Goal: Task Accomplishment & Management: Complete application form

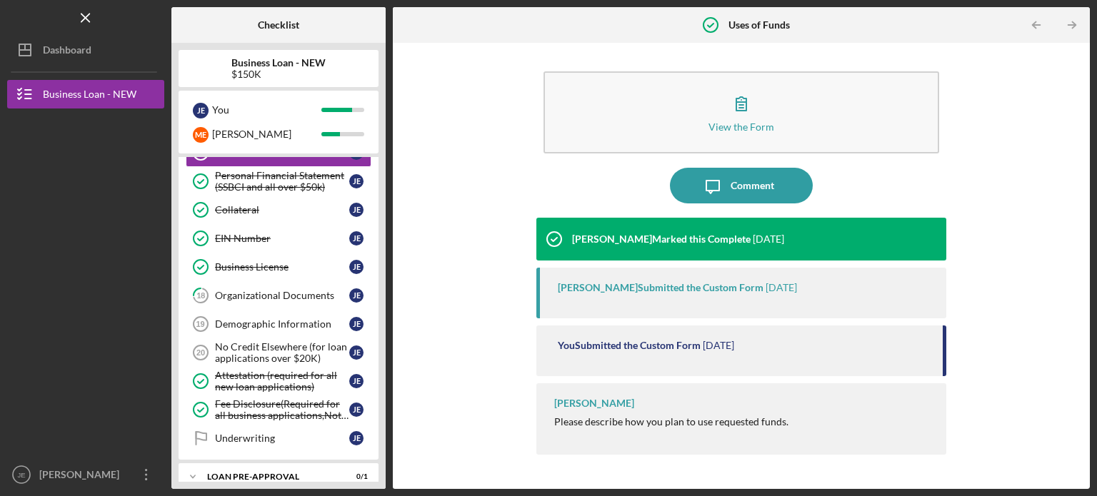
scroll to position [286, 0]
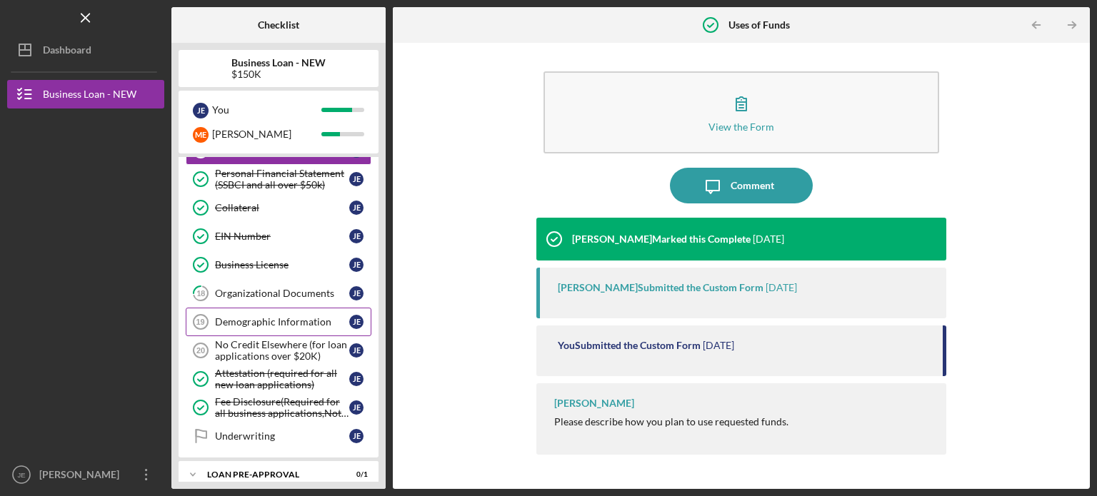
click at [283, 326] on link "Demographic Information 19 Demographic Information [PERSON_NAME]" at bounding box center [279, 322] width 186 height 29
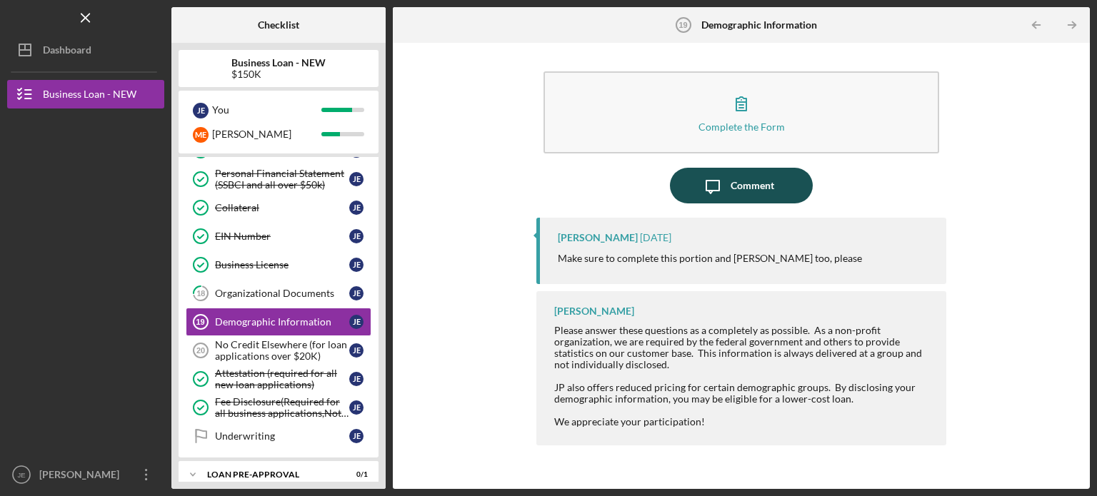
click at [743, 178] on div "Comment" at bounding box center [753, 186] width 44 height 36
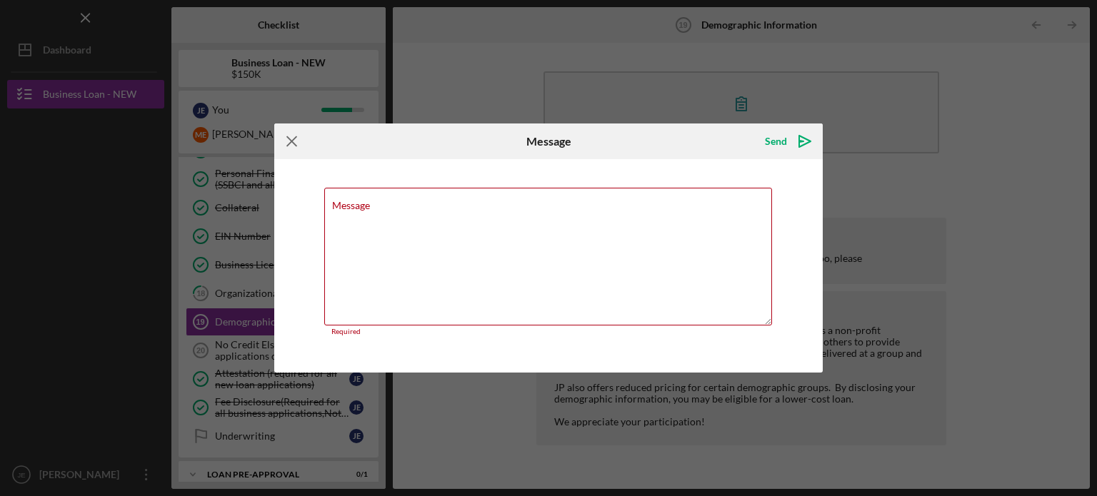
click at [296, 148] on icon "Icon/Menu Close" at bounding box center [292, 142] width 36 height 36
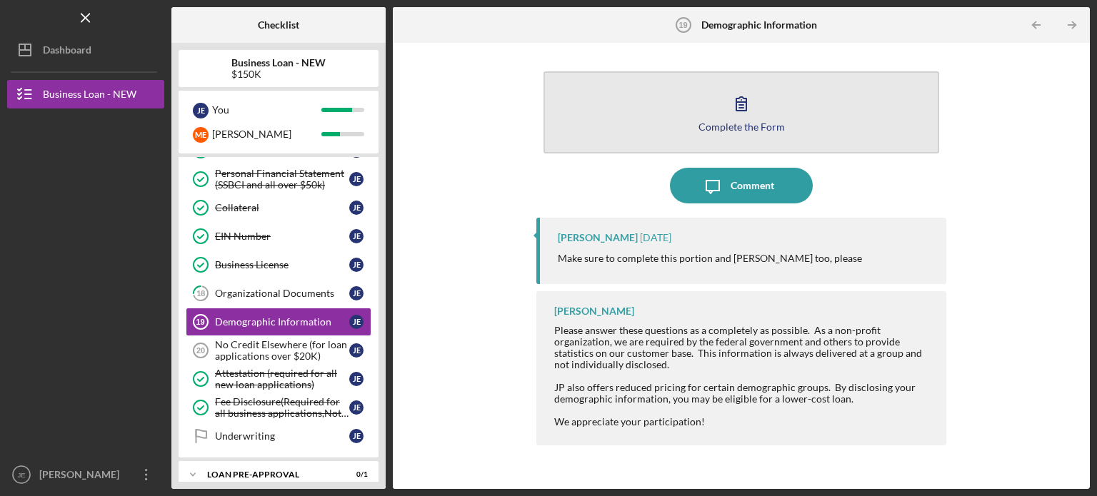
click at [756, 113] on icon "button" at bounding box center [742, 104] width 36 height 36
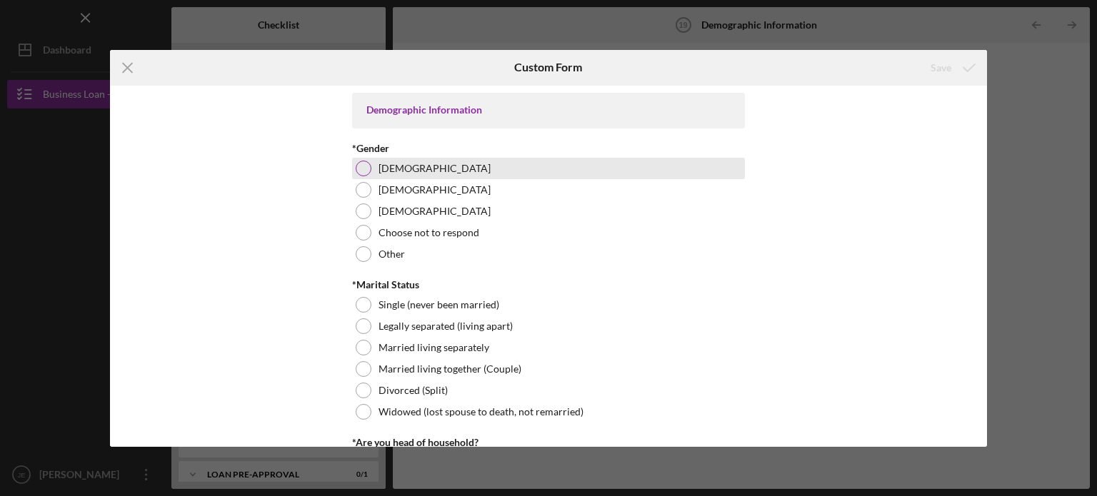
click at [363, 163] on div at bounding box center [364, 169] width 16 height 16
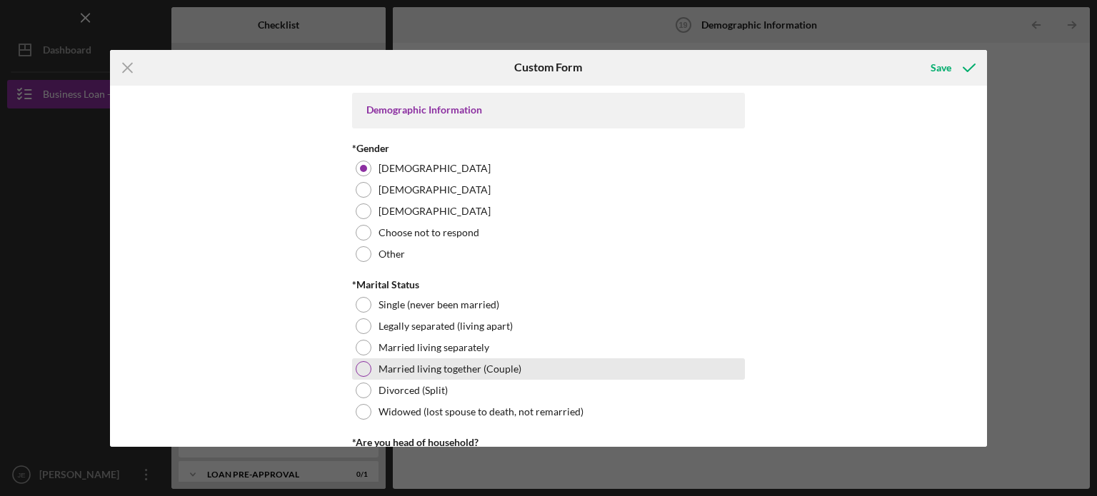
click at [370, 362] on div "Married living together (Couple)" at bounding box center [548, 369] width 393 height 21
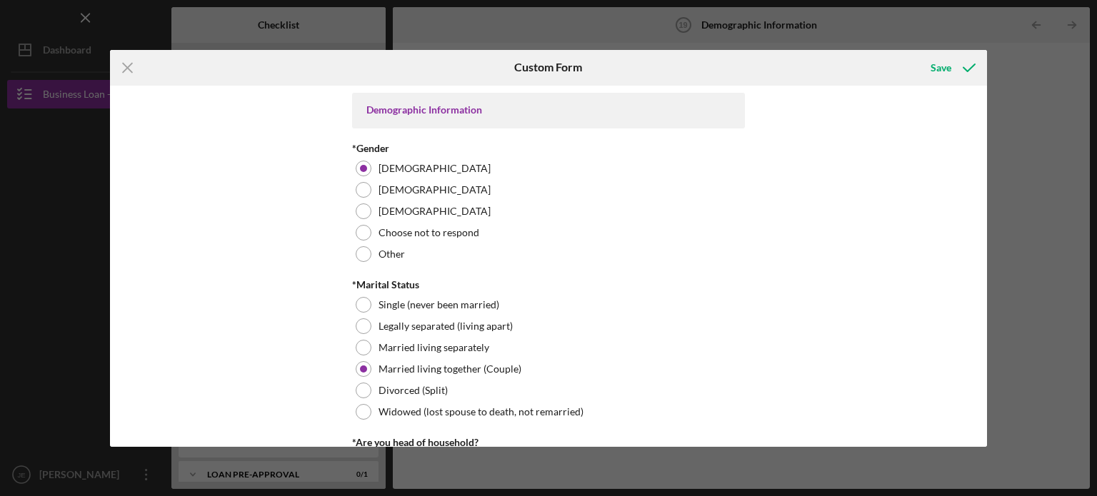
click at [974, 420] on div "Demographic Information *Gender [DEMOGRAPHIC_DATA] [DEMOGRAPHIC_DATA] [DEMOGRAP…" at bounding box center [549, 266] width 878 height 361
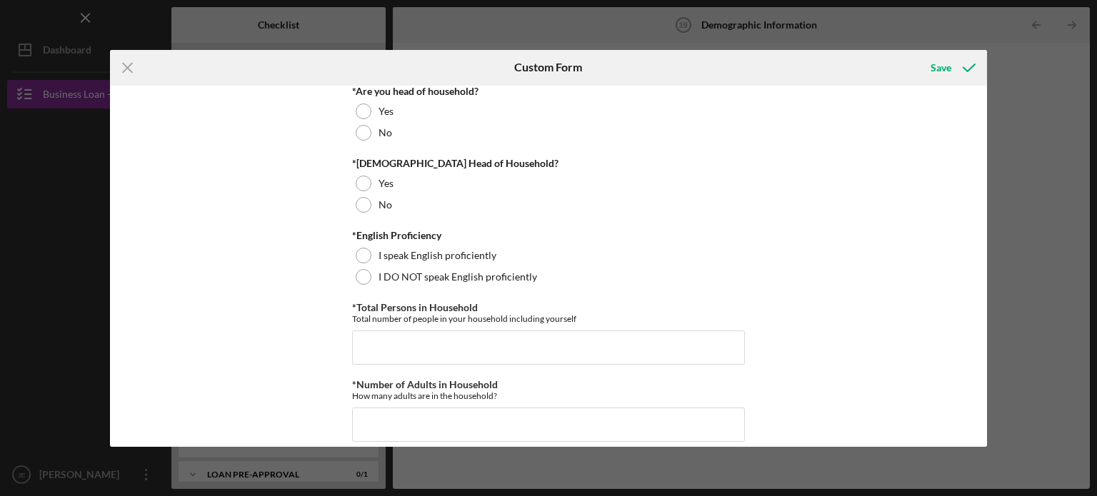
scroll to position [356, 0]
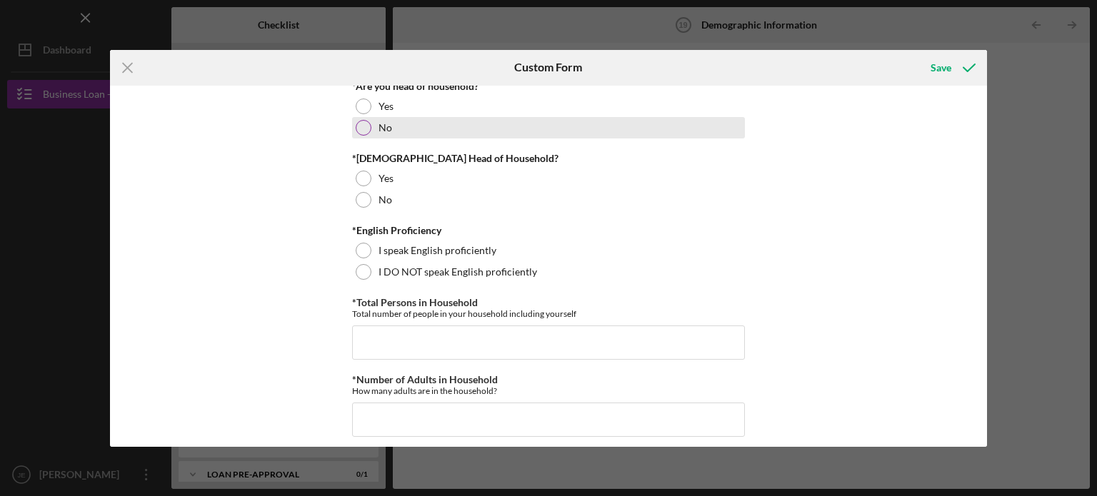
click at [356, 129] on div at bounding box center [364, 128] width 16 height 16
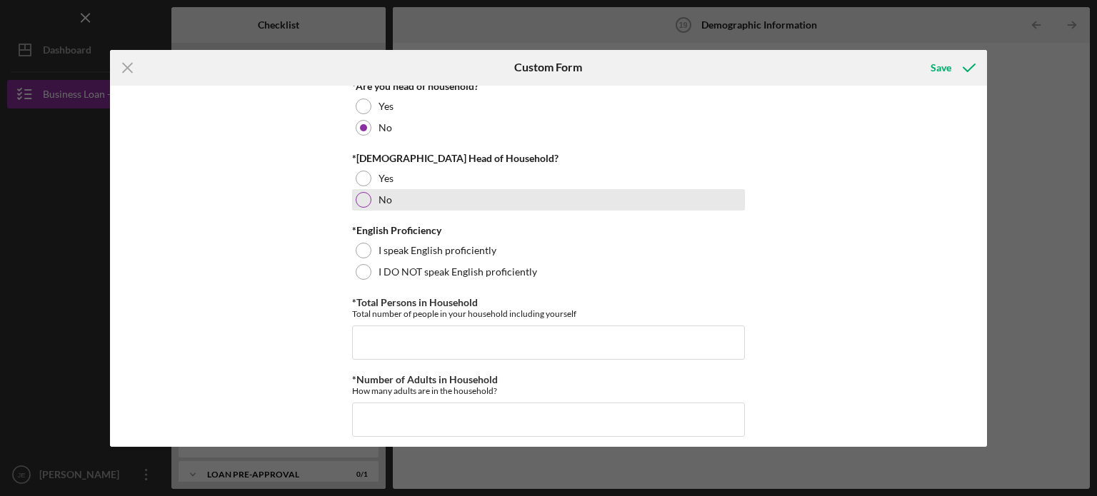
click at [359, 206] on div at bounding box center [364, 200] width 16 height 16
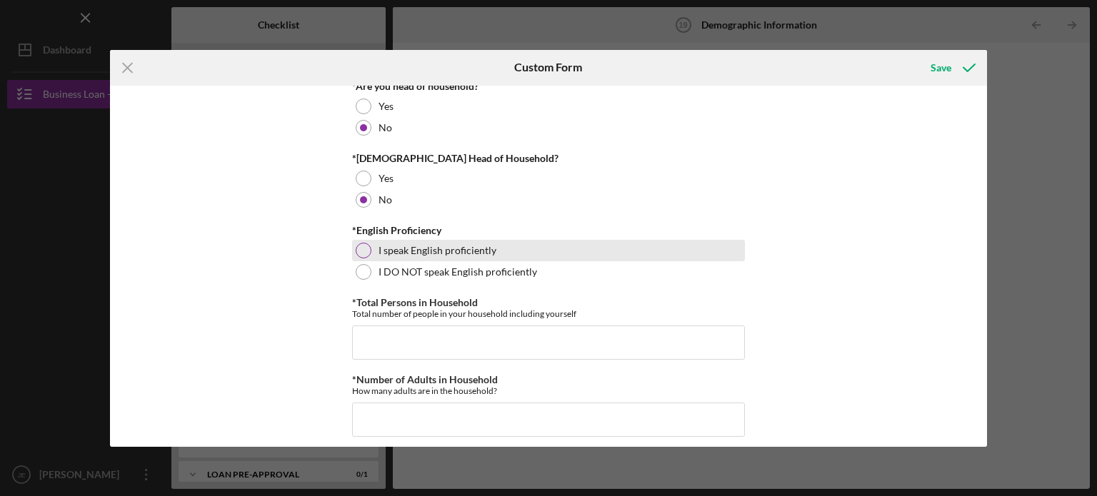
click at [359, 250] on div at bounding box center [364, 251] width 16 height 16
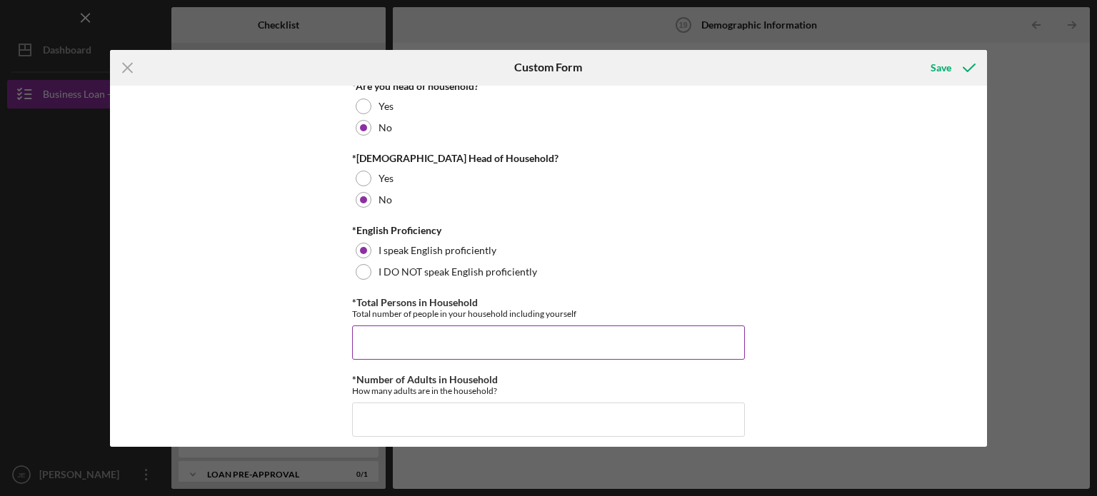
click at [388, 335] on input "*Total Persons in Household" at bounding box center [548, 343] width 393 height 34
type input "2"
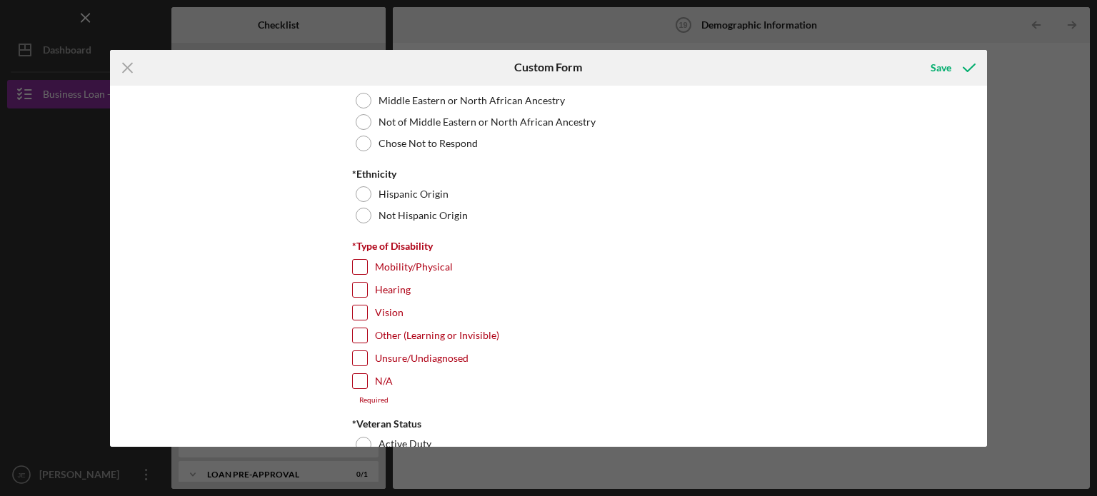
scroll to position [586, 0]
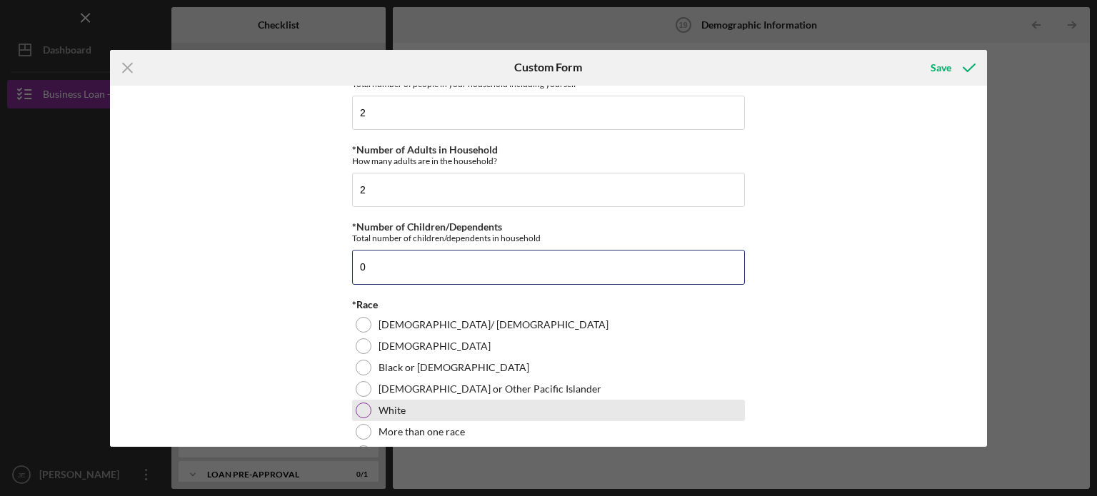
type input "0"
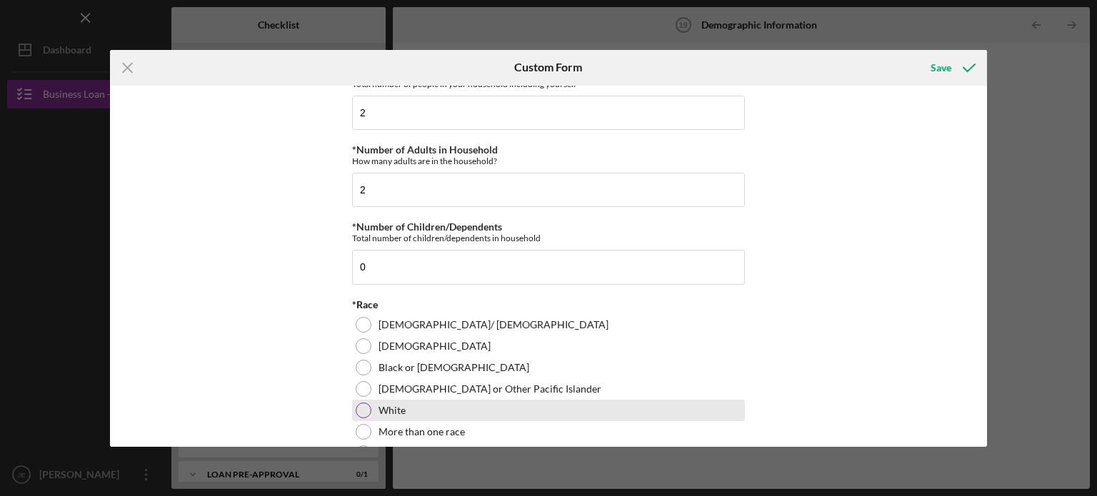
click at [366, 409] on div at bounding box center [364, 411] width 16 height 16
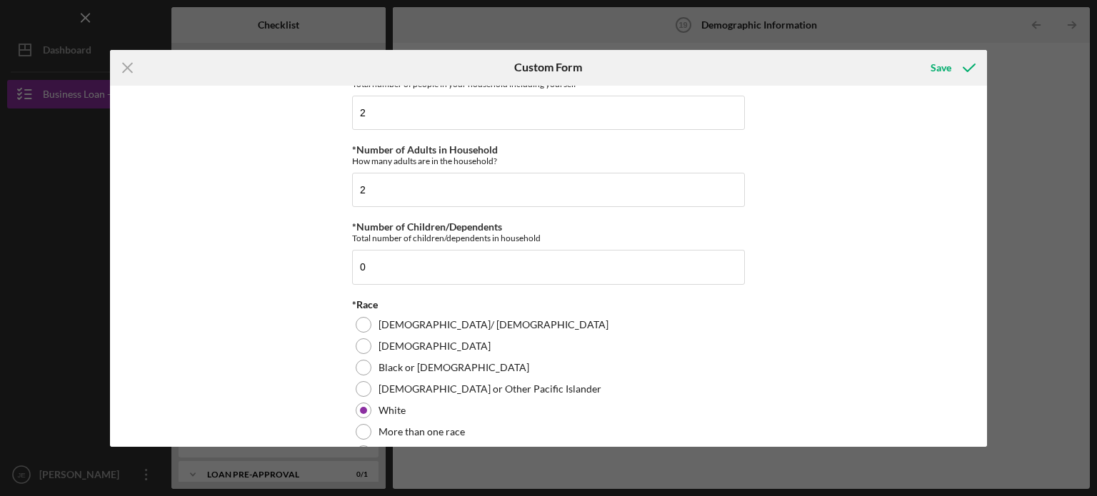
click at [980, 433] on div "Demographic Information *Gender [DEMOGRAPHIC_DATA] [DEMOGRAPHIC_DATA] [DEMOGRAP…" at bounding box center [549, 266] width 878 height 361
drag, startPoint x: 983, startPoint y: 174, endPoint x: 984, endPoint y: 207, distance: 32.9
click at [984, 207] on div "Demographic Information *Gender [DEMOGRAPHIC_DATA] [DEMOGRAPHIC_DATA] [DEMOGRAP…" at bounding box center [549, 266] width 878 height 361
click at [979, 371] on div "Demographic Information *Gender [DEMOGRAPHIC_DATA] [DEMOGRAPHIC_DATA] [DEMOGRAP…" at bounding box center [549, 266] width 878 height 361
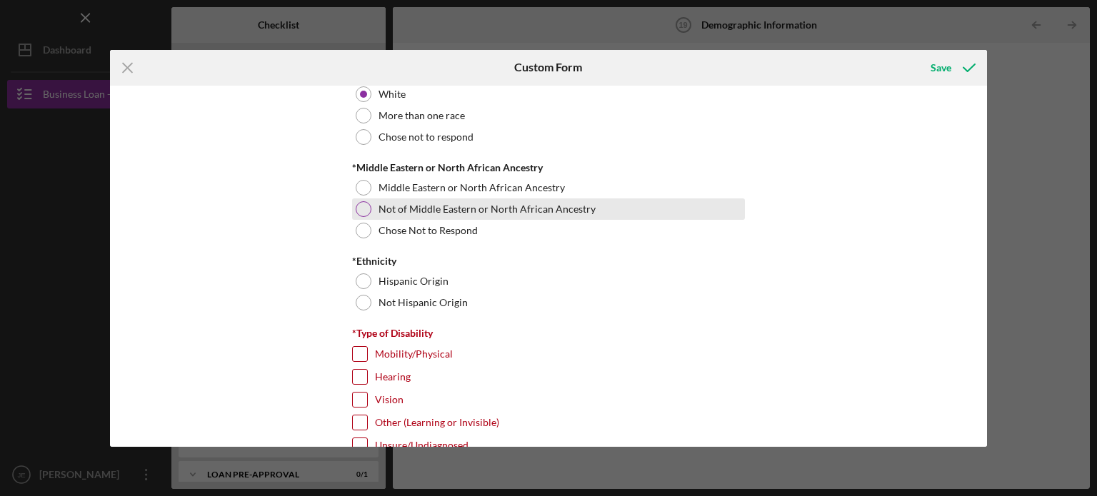
click at [360, 203] on div at bounding box center [364, 209] width 16 height 16
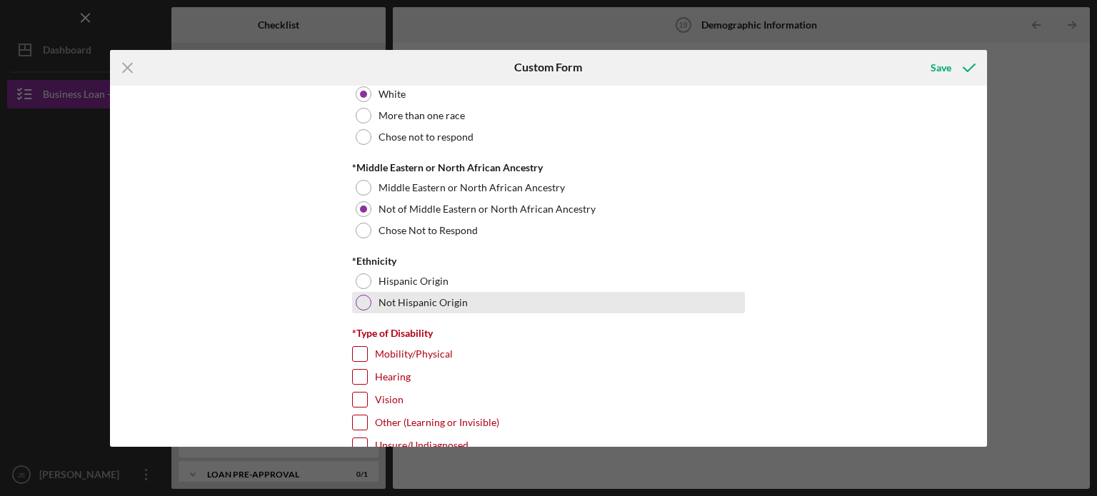
click at [360, 299] on div at bounding box center [364, 303] width 16 height 16
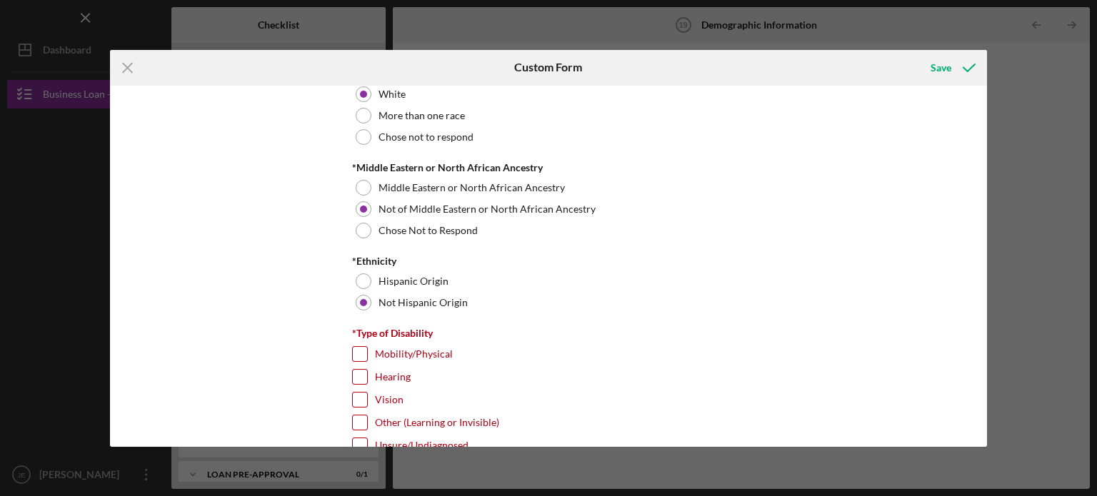
click at [981, 429] on div "Demographic Information *Gender [DEMOGRAPHIC_DATA] [DEMOGRAPHIC_DATA] [DEMOGRAP…" at bounding box center [549, 266] width 878 height 361
click at [980, 340] on div "Demographic Information *Gender [DEMOGRAPHIC_DATA] [DEMOGRAPHIC_DATA] [DEMOGRAP…" at bounding box center [549, 266] width 878 height 361
click at [982, 381] on div "Demographic Information *Gender [DEMOGRAPHIC_DATA] [DEMOGRAPHIC_DATA] [DEMOGRAP…" at bounding box center [549, 266] width 878 height 361
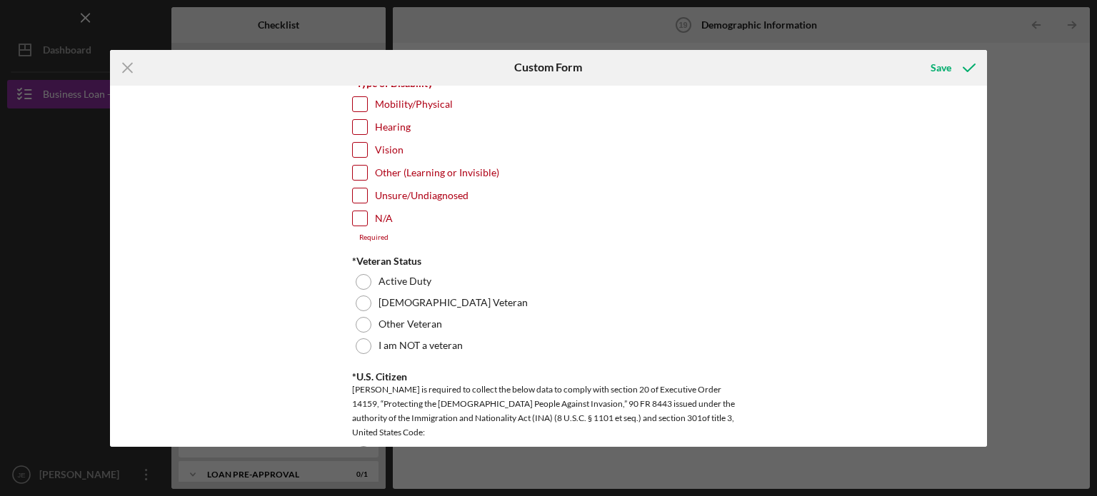
scroll to position [1154, 0]
click at [358, 211] on input "N/A" at bounding box center [360, 218] width 14 height 14
checkbox input "true"
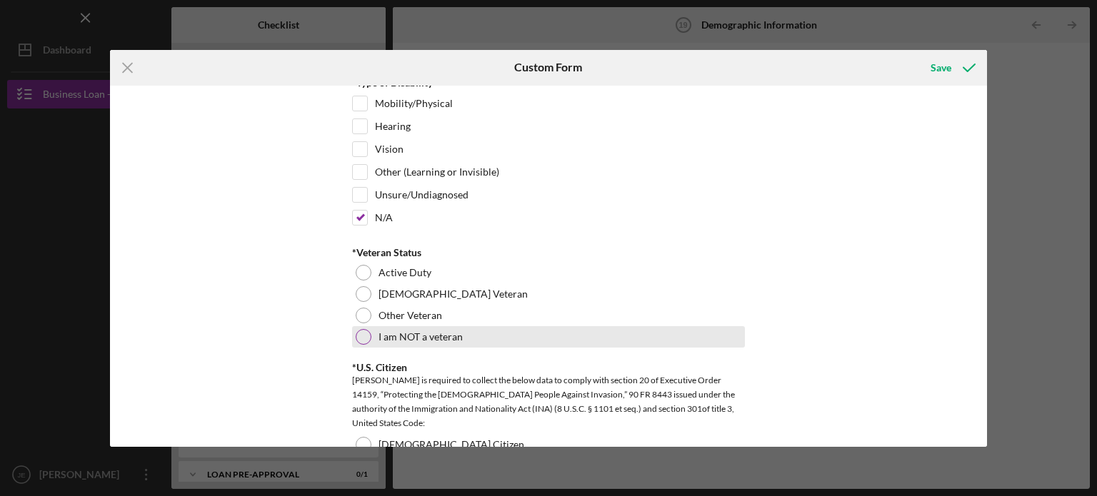
click at [368, 334] on div at bounding box center [364, 337] width 16 height 16
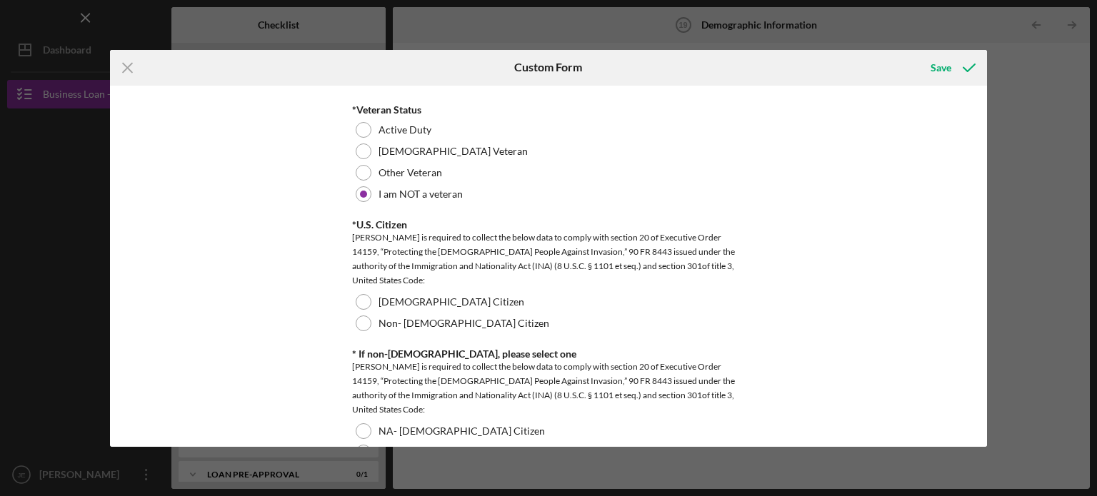
scroll to position [1328, 0]
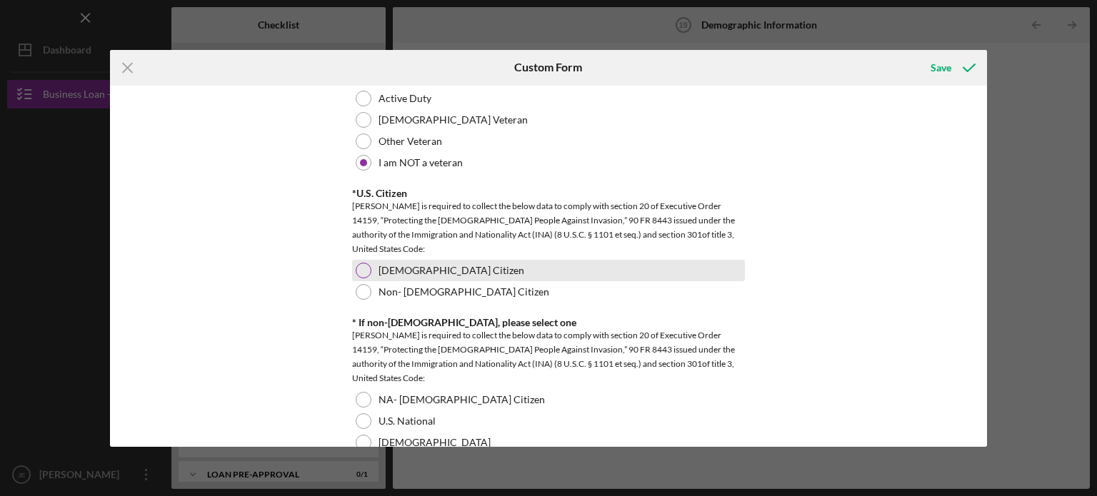
click at [362, 266] on div at bounding box center [364, 271] width 16 height 16
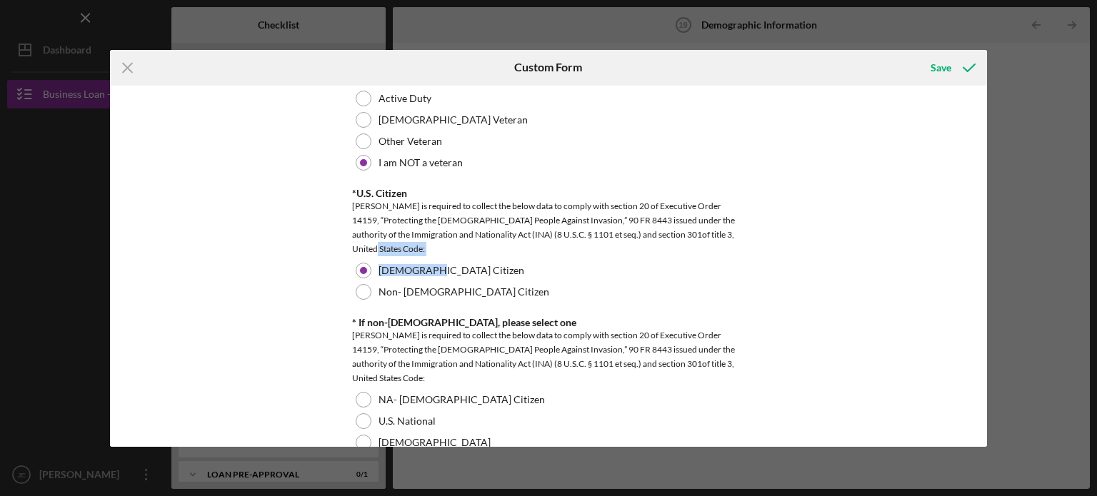
drag, startPoint x: 983, startPoint y: 236, endPoint x: 991, endPoint y: 255, distance: 20.2
click at [991, 255] on div "Icon/Menu Close Custom Form Save Demographic Information *Gender [DEMOGRAPHIC_D…" at bounding box center [548, 248] width 1097 height 496
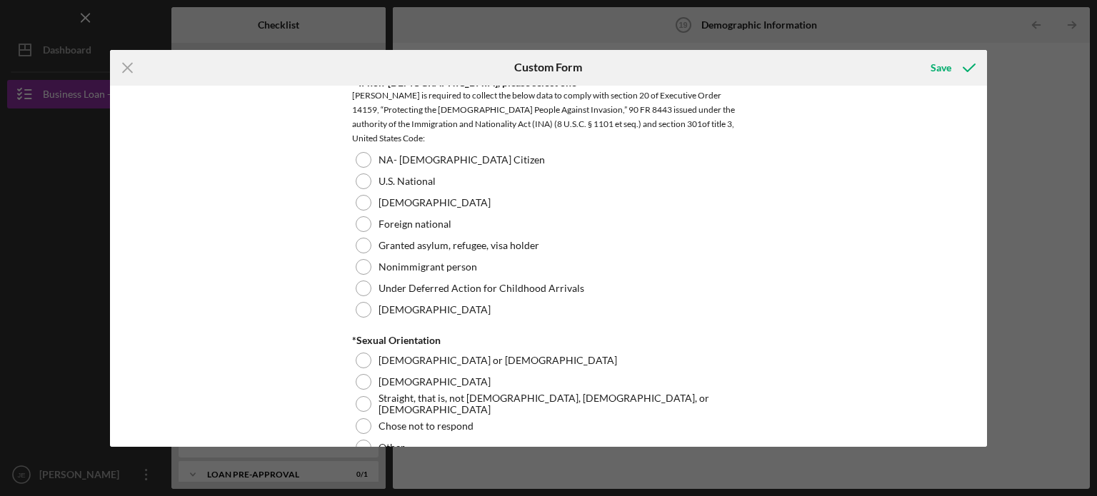
scroll to position [1558, 0]
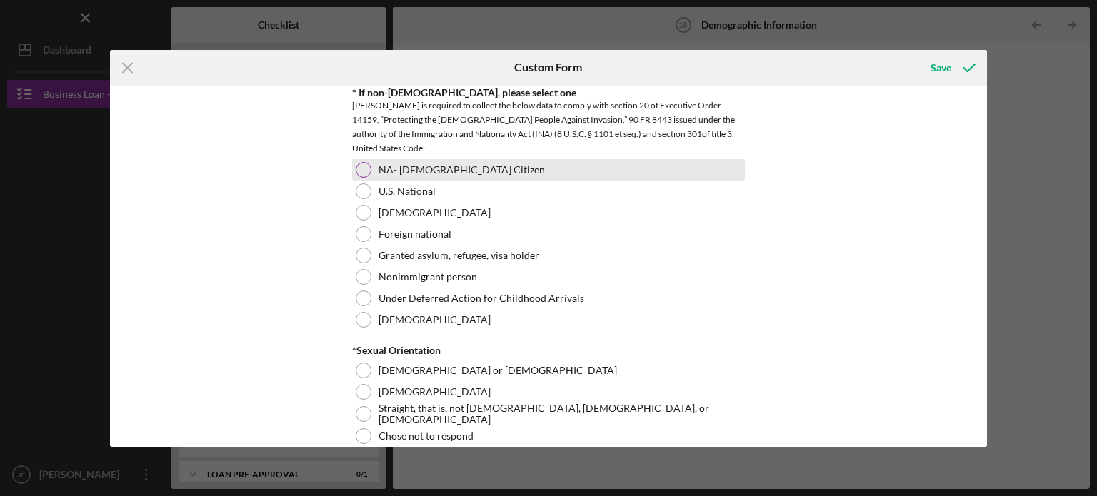
click at [366, 170] on div at bounding box center [364, 170] width 16 height 16
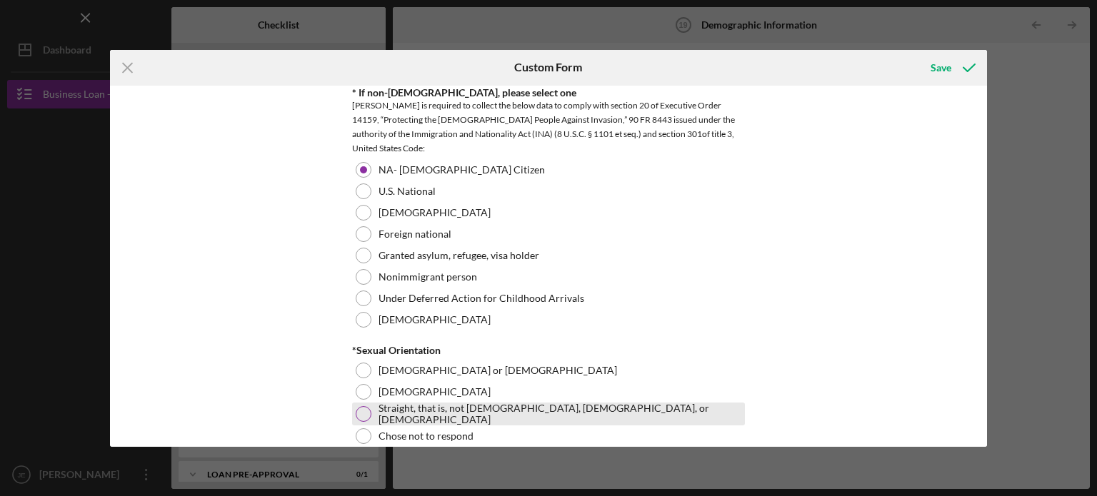
click at [465, 414] on label "Straight, that is, not [DEMOGRAPHIC_DATA], [DEMOGRAPHIC_DATA], or [DEMOGRAPHIC_…" at bounding box center [560, 414] width 363 height 23
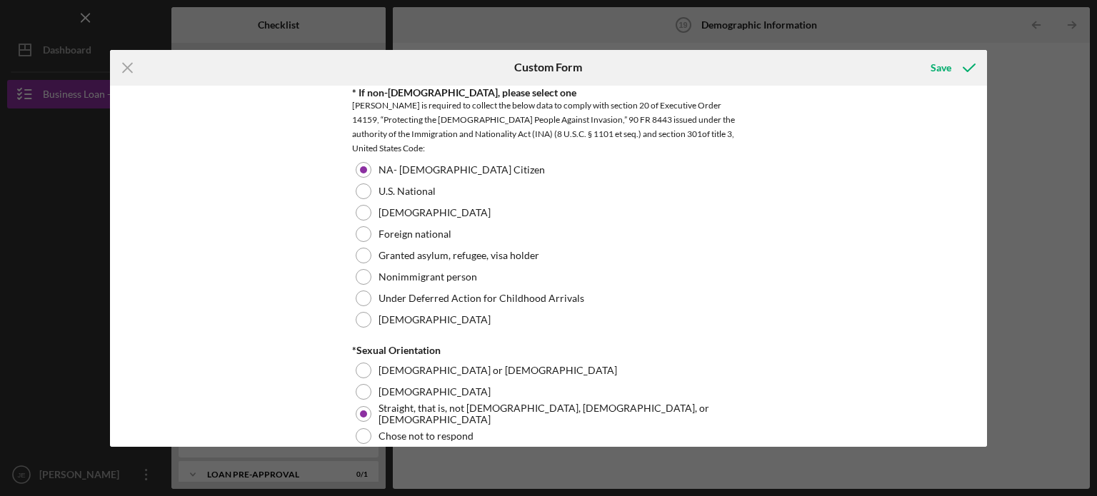
scroll to position [1874, 0]
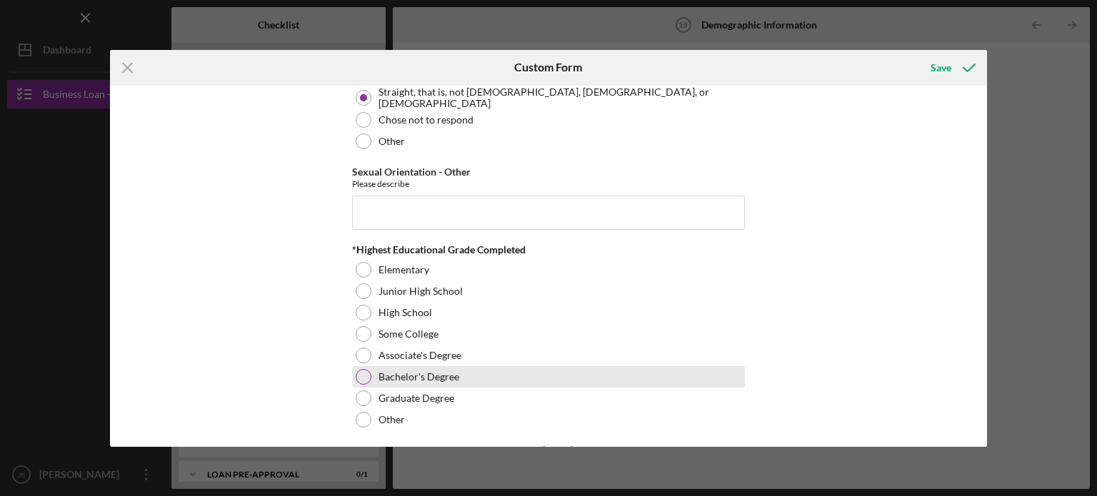
click at [399, 366] on div "Bachelor's Degree" at bounding box center [548, 376] width 393 height 21
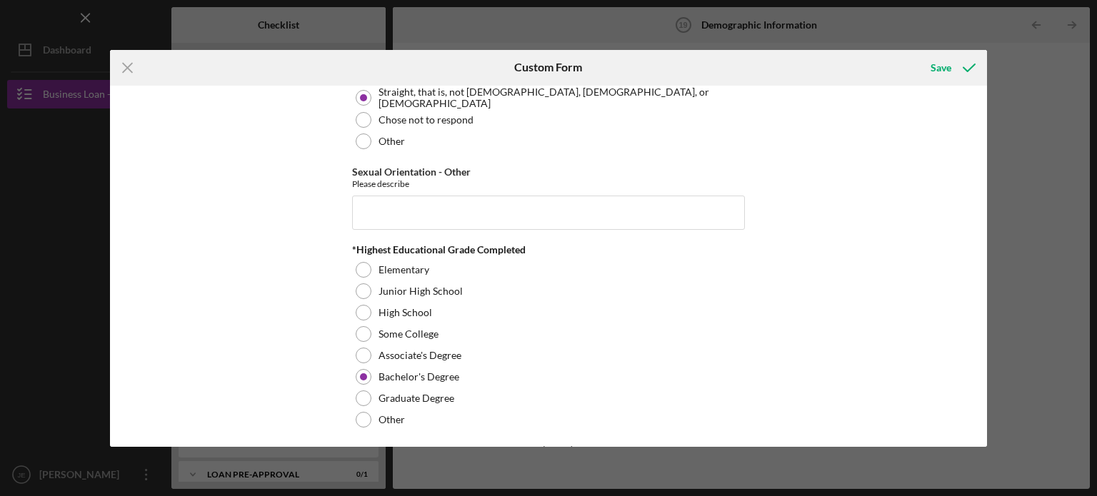
scroll to position [2191, 0]
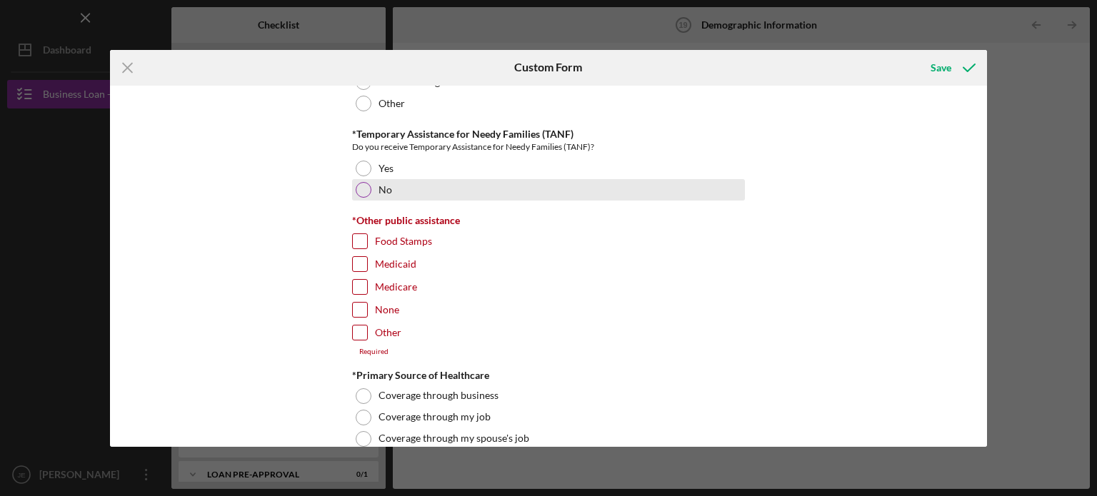
click at [361, 189] on div at bounding box center [364, 190] width 16 height 16
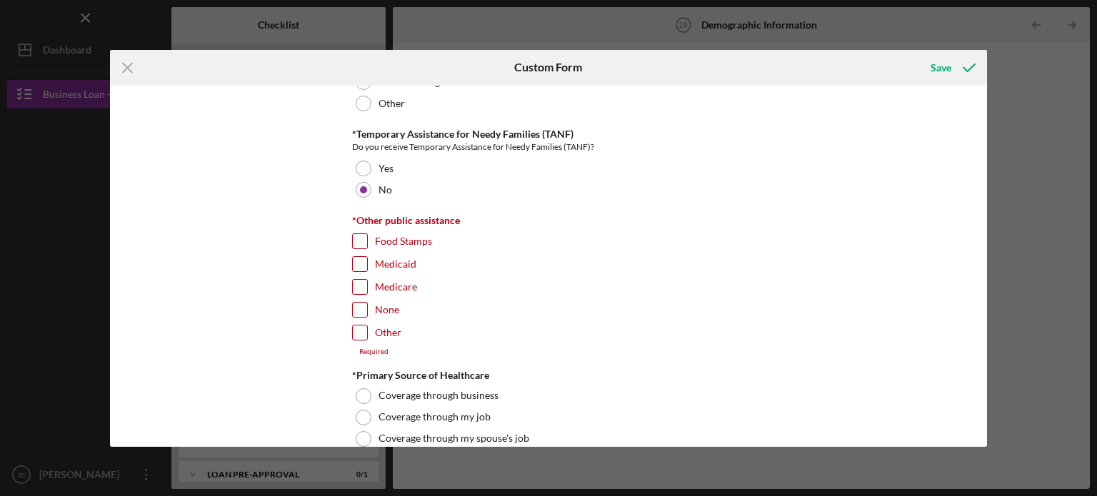
click at [354, 326] on input "Other" at bounding box center [360, 333] width 14 height 14
checkbox input "true"
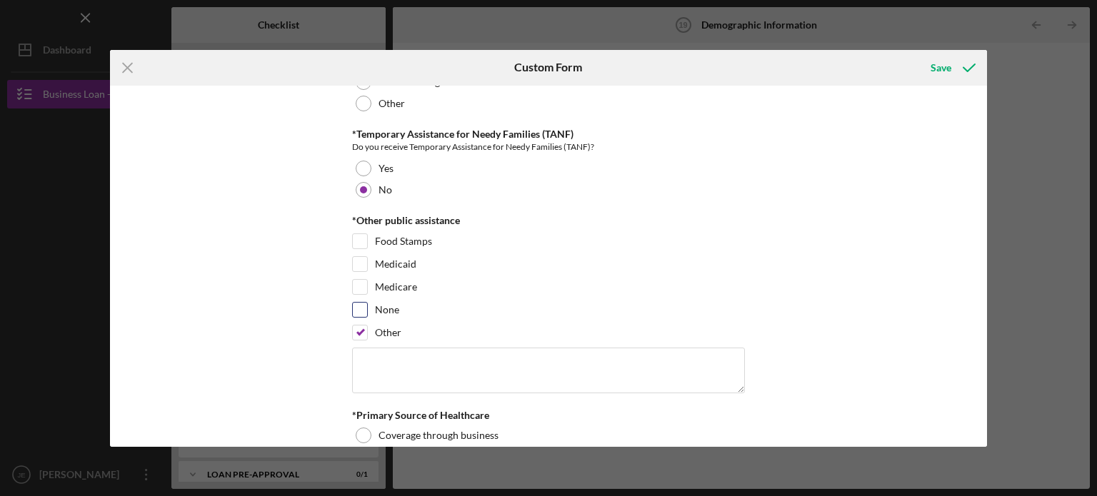
click at [360, 303] on input "None" at bounding box center [360, 310] width 14 height 14
checkbox input "true"
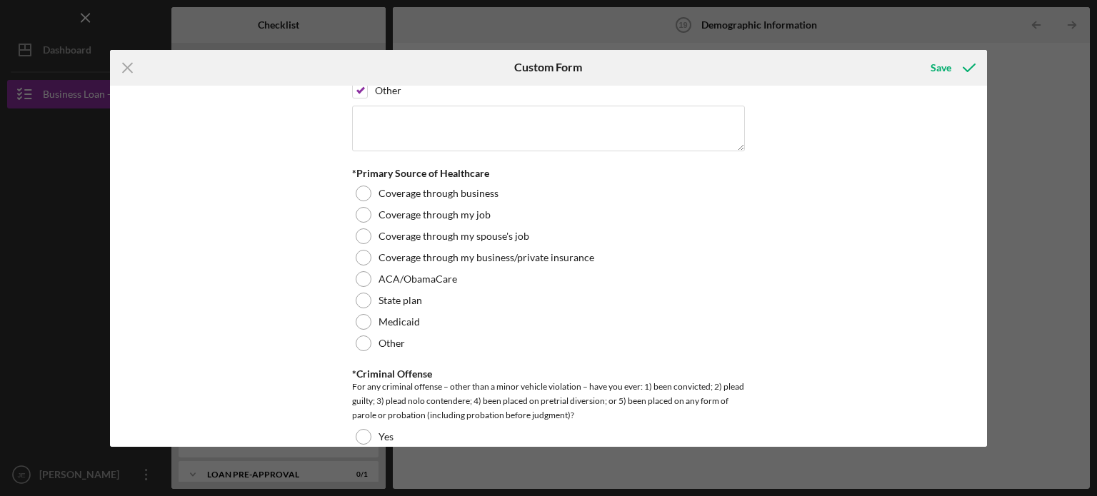
scroll to position [2470, 0]
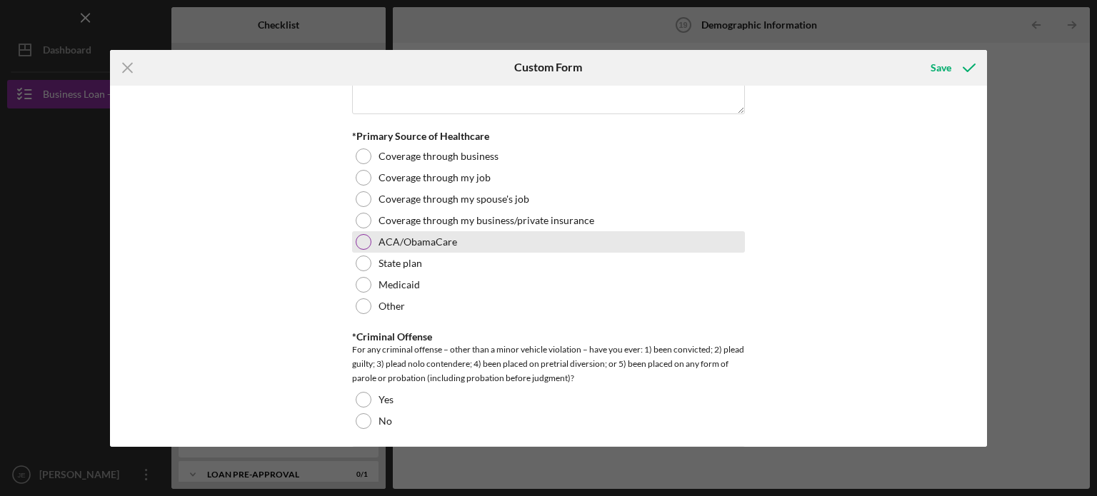
click at [366, 234] on div at bounding box center [364, 242] width 16 height 16
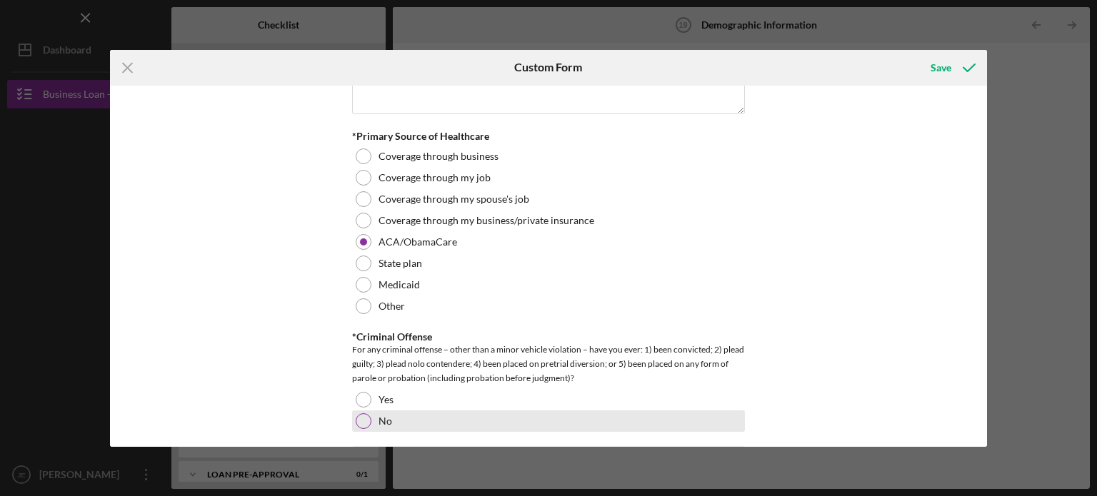
click at [359, 419] on div at bounding box center [364, 422] width 16 height 16
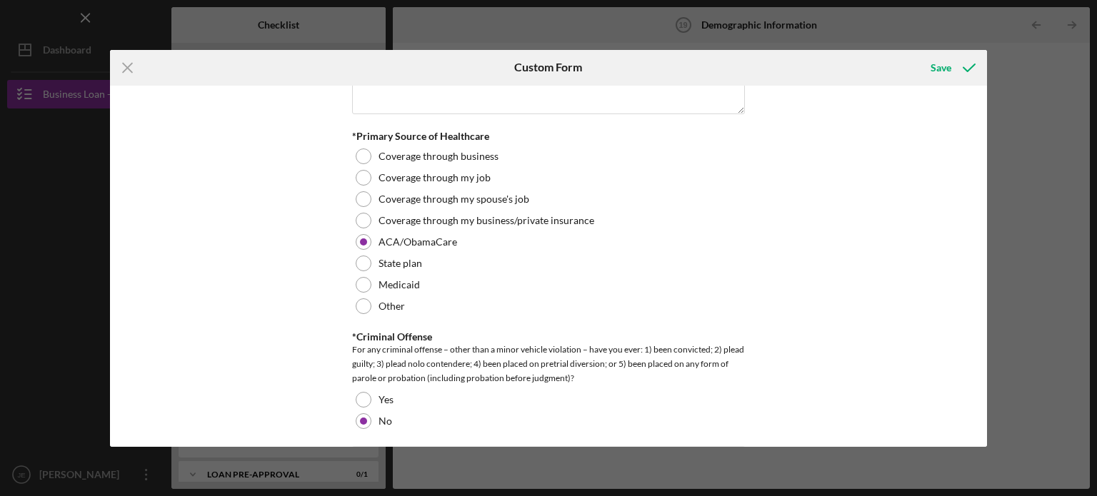
scroll to position [2786, 0]
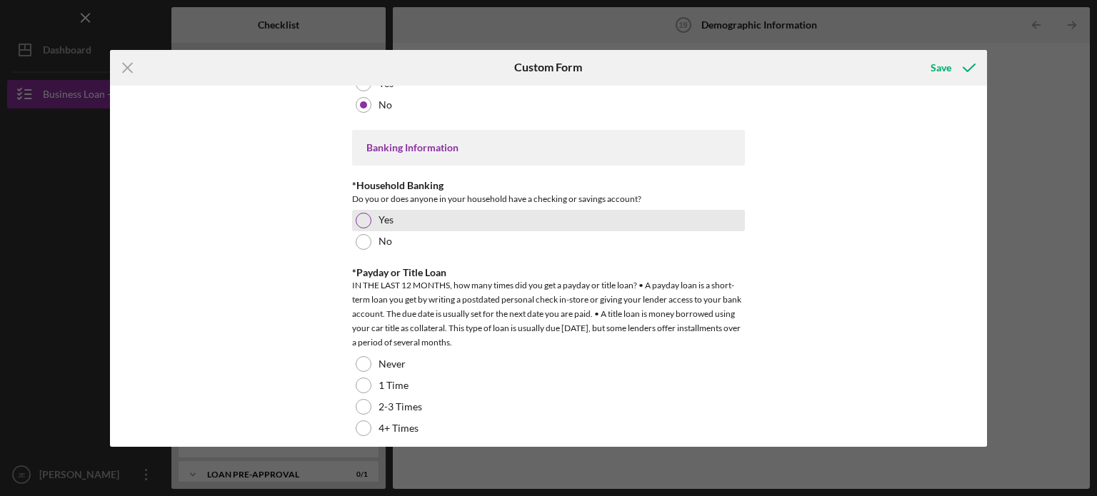
click at [363, 214] on div at bounding box center [364, 221] width 16 height 16
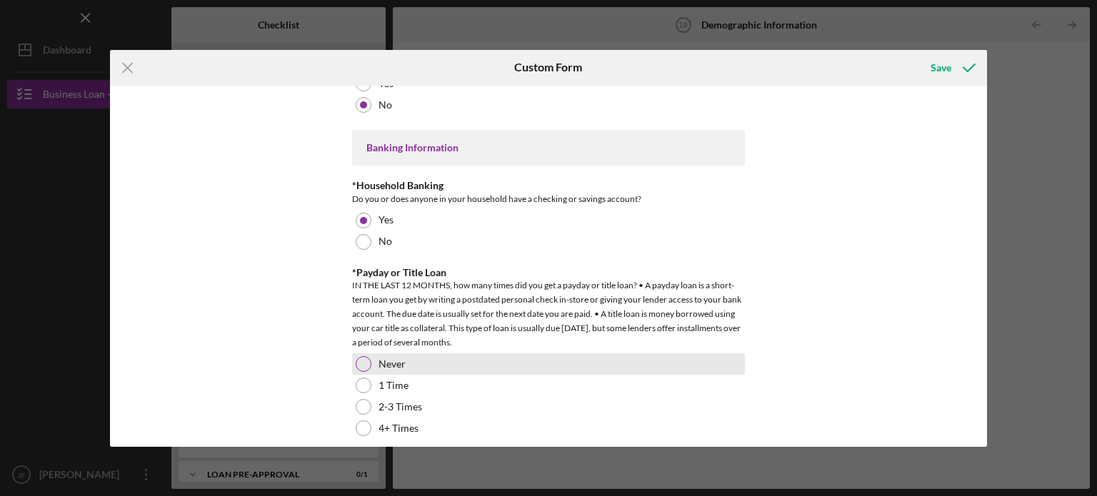
click at [361, 356] on div at bounding box center [364, 364] width 16 height 16
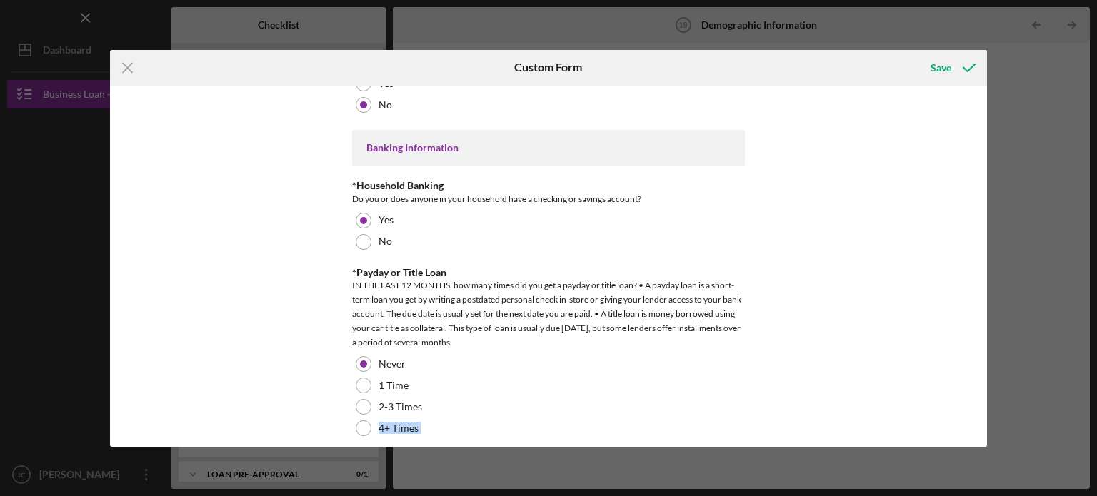
scroll to position [2797, 0]
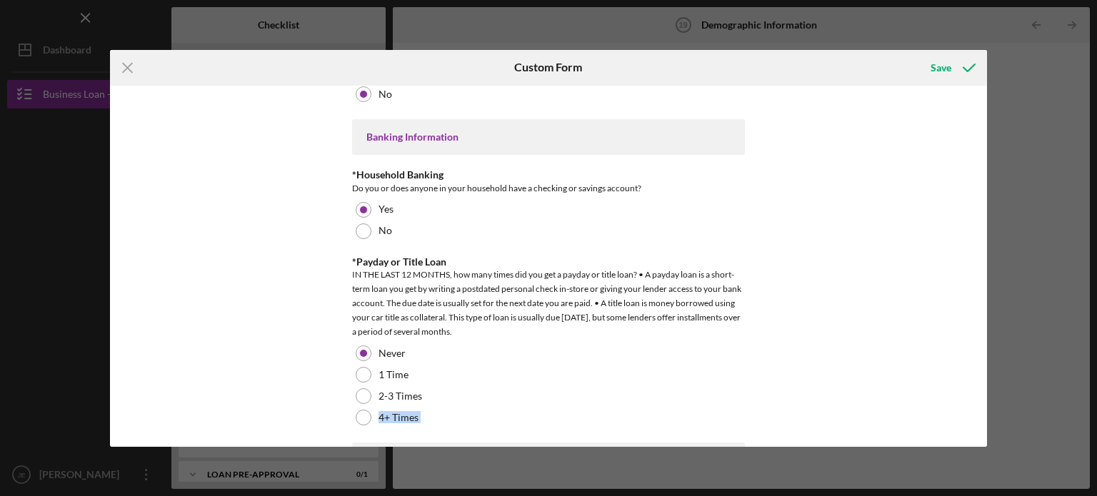
drag, startPoint x: 983, startPoint y: 409, endPoint x: 991, endPoint y: 435, distance: 27.6
click at [991, 435] on div "Icon/Menu Close Custom Form Save Demographic Information *Gender [DEMOGRAPHIC_D…" at bounding box center [548, 248] width 1097 height 496
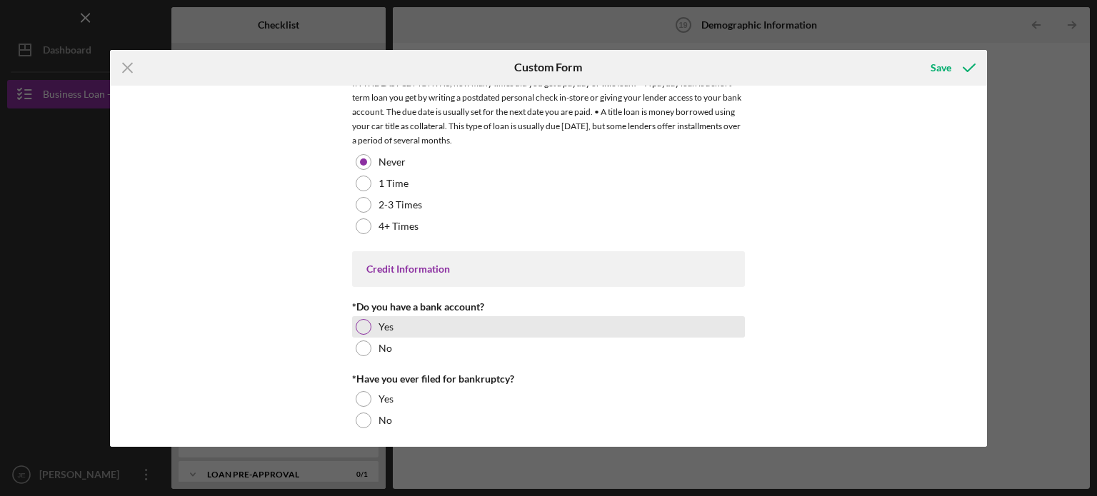
click at [356, 319] on div at bounding box center [364, 327] width 16 height 16
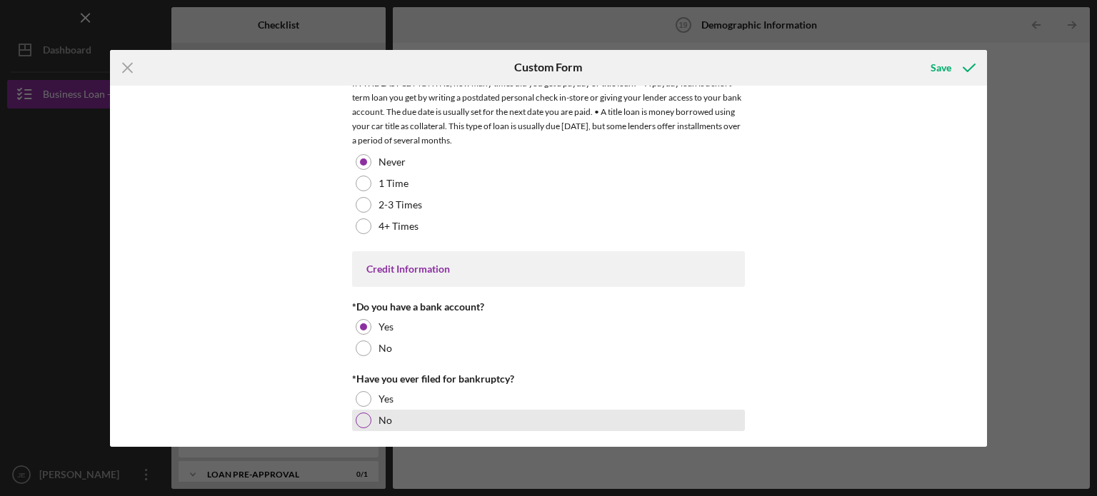
click at [363, 414] on div at bounding box center [364, 421] width 16 height 16
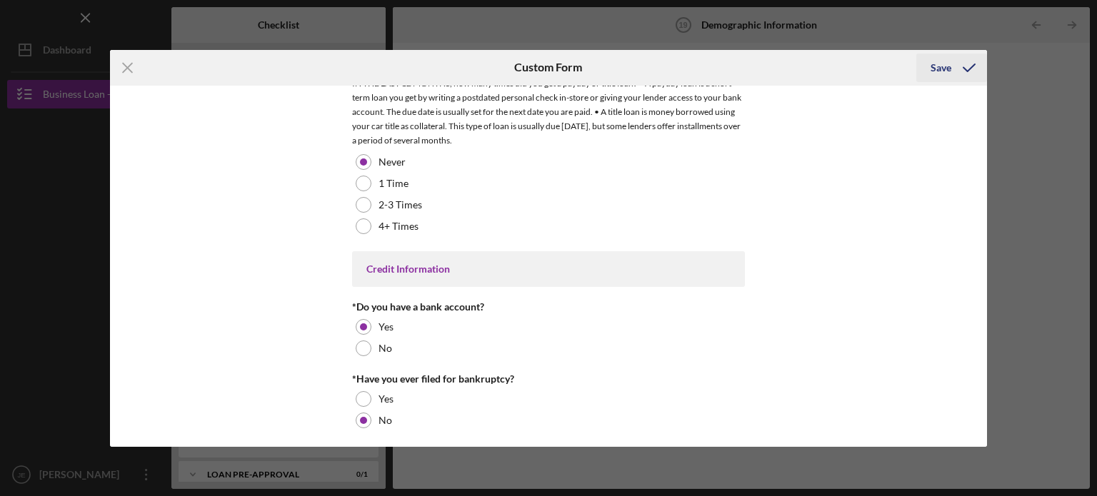
click at [941, 71] on div "Save" at bounding box center [941, 68] width 21 height 29
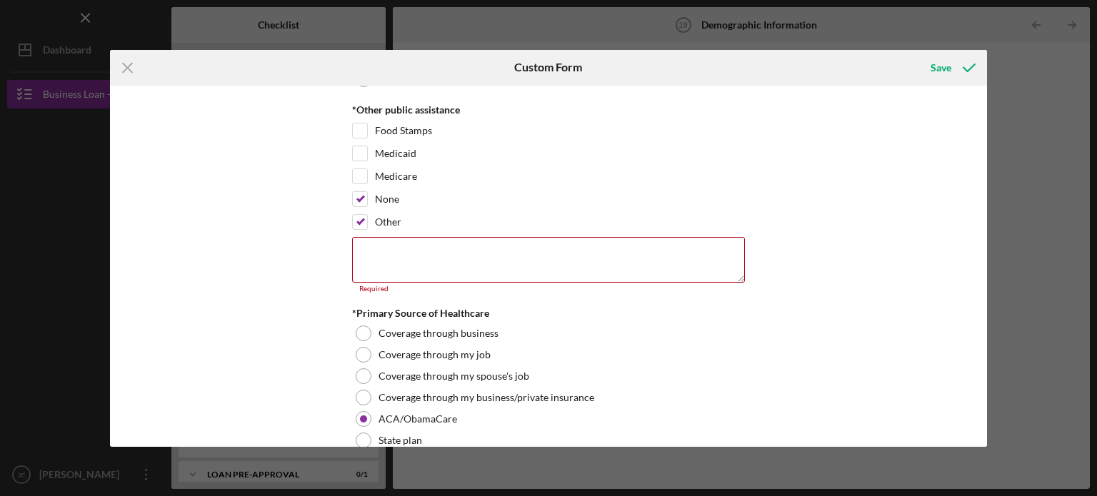
scroll to position [2291, 0]
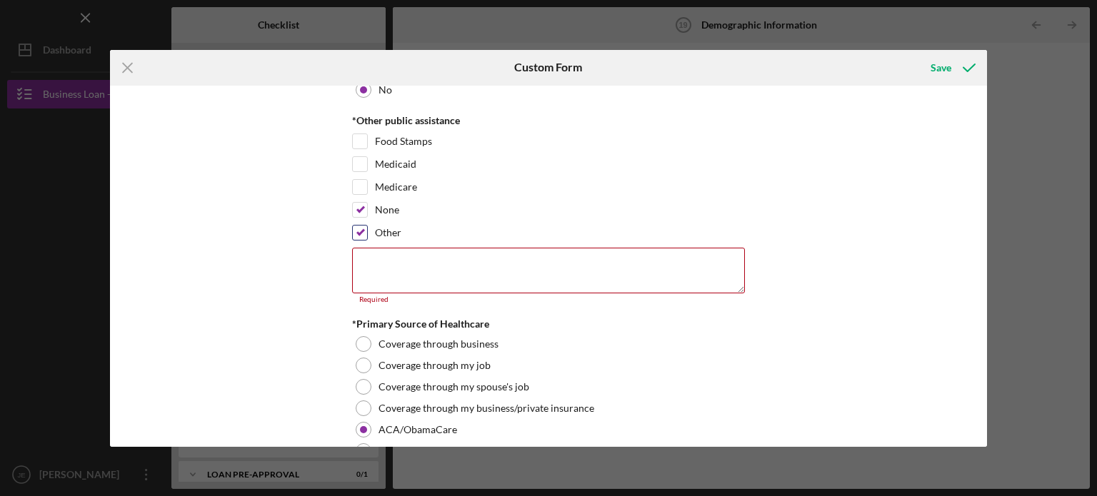
click at [357, 226] on input "Other" at bounding box center [360, 233] width 14 height 14
checkbox input "false"
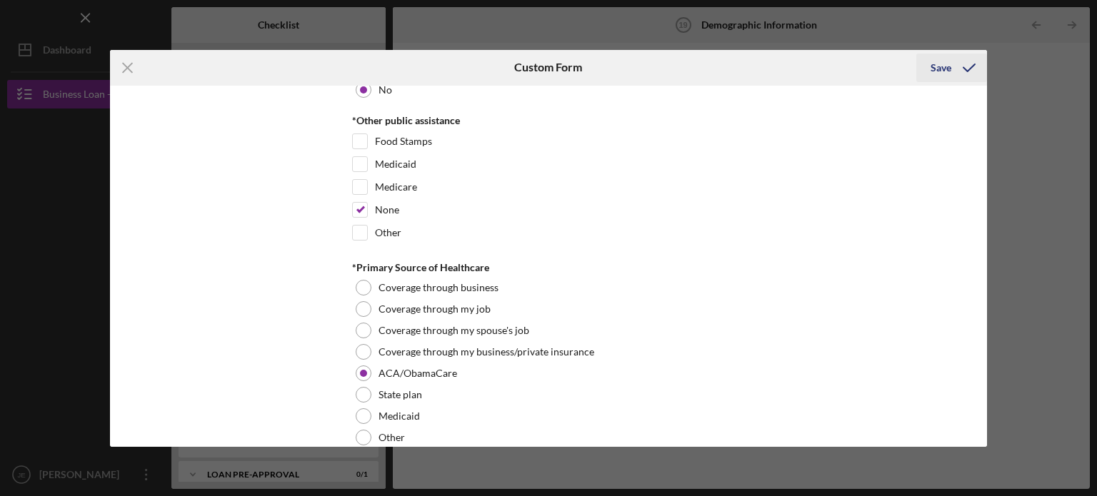
click at [941, 72] on div "Save" at bounding box center [941, 68] width 21 height 29
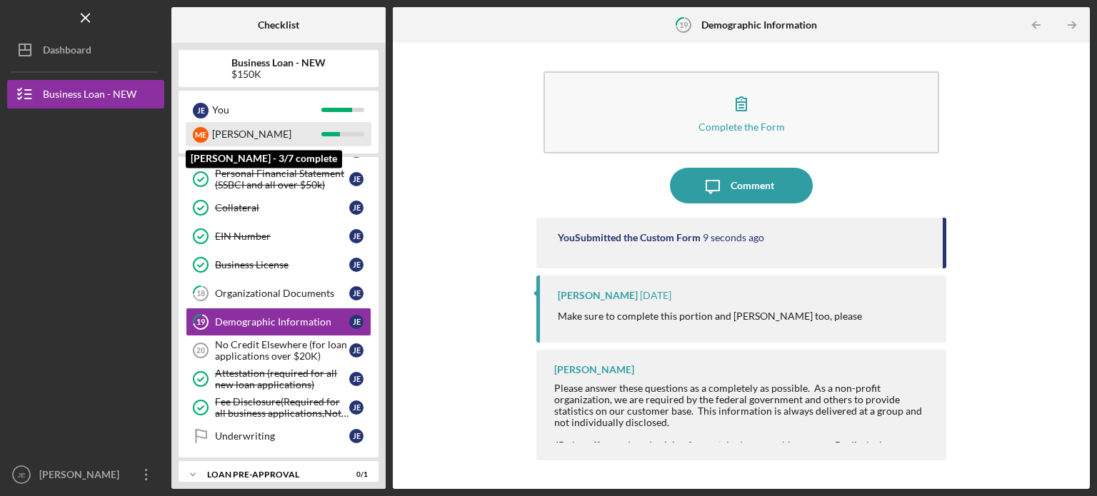
click at [296, 138] on div "[PERSON_NAME]" at bounding box center [266, 134] width 109 height 24
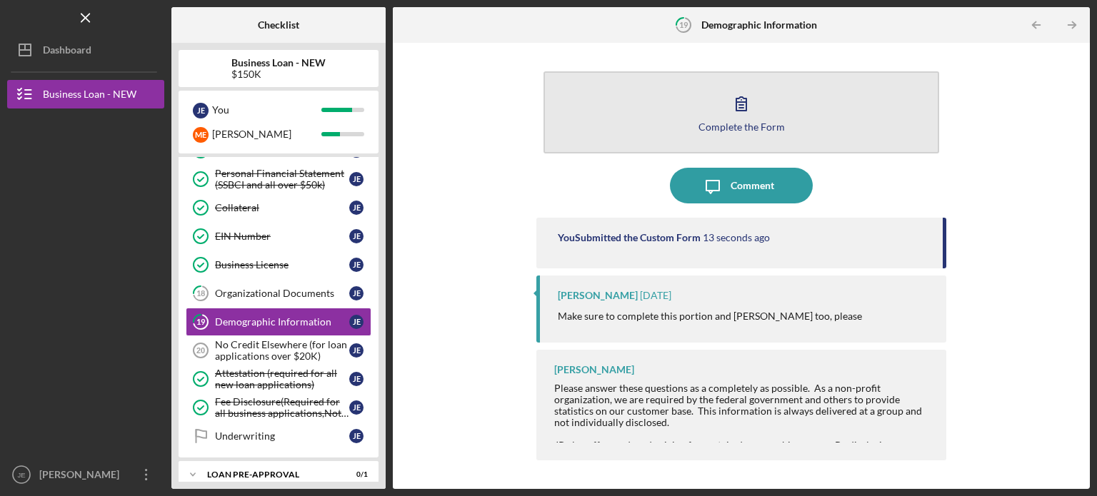
click at [725, 122] on div "Complete the Form" at bounding box center [742, 126] width 86 height 11
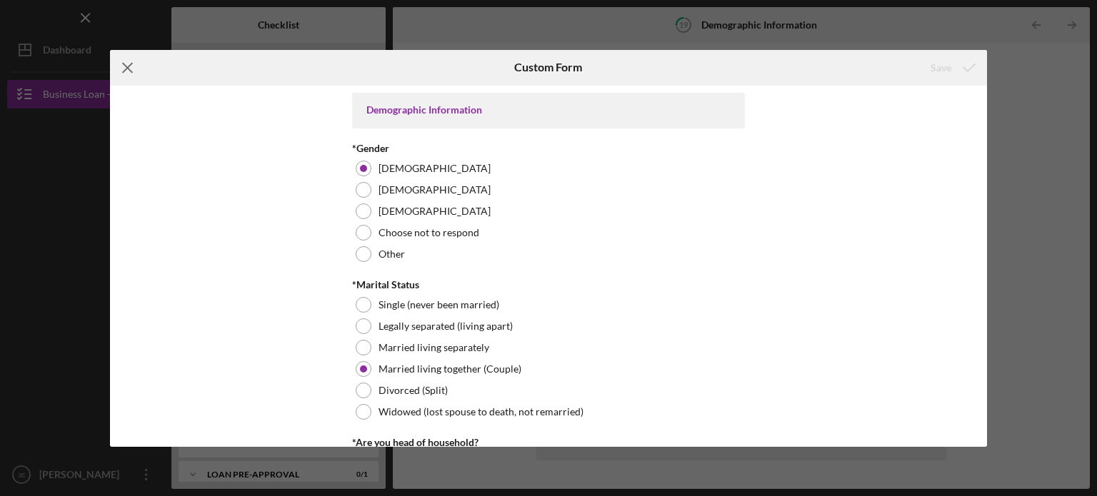
click at [131, 66] on icon "Icon/Menu Close" at bounding box center [128, 68] width 36 height 36
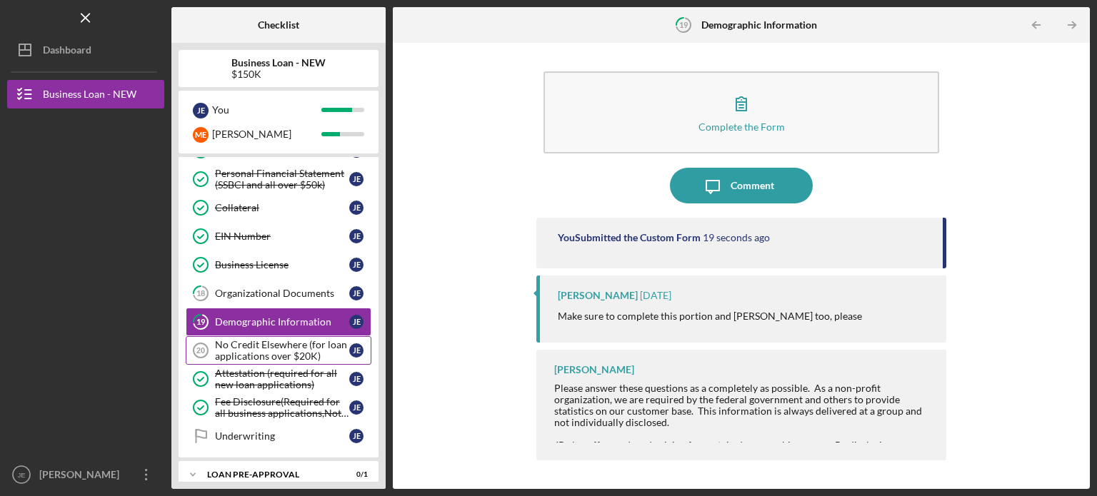
click at [283, 351] on div "No Credit Elsewhere (for loan applications over $20K)" at bounding box center [282, 350] width 134 height 23
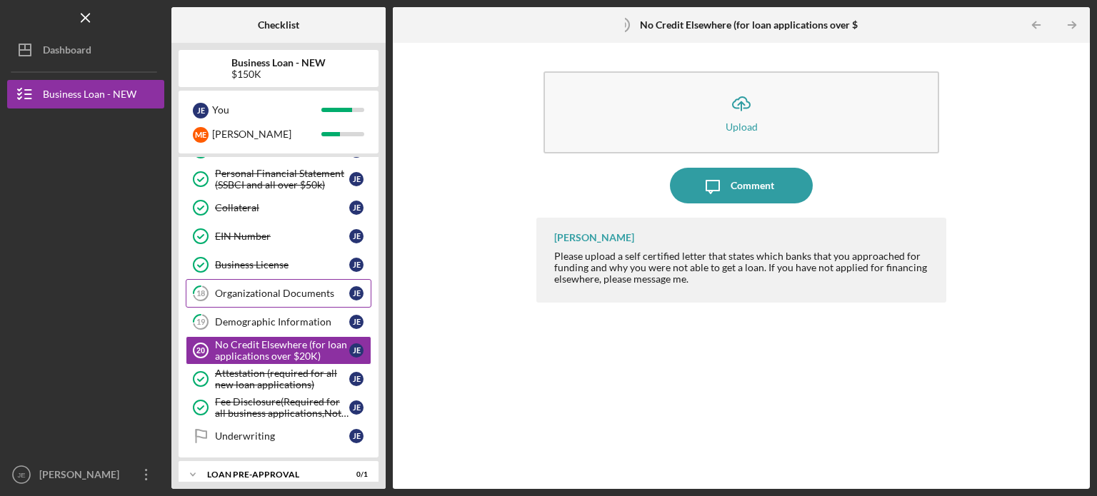
click at [284, 279] on link "18 Organizational Documents [PERSON_NAME]" at bounding box center [279, 293] width 186 height 29
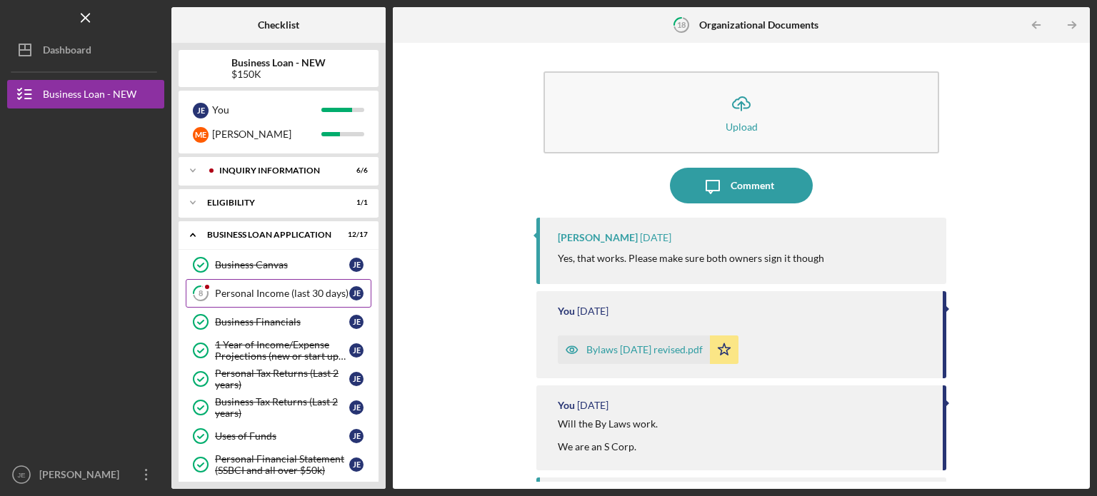
click at [293, 293] on div "Personal Income (last 30 days)" at bounding box center [282, 293] width 134 height 11
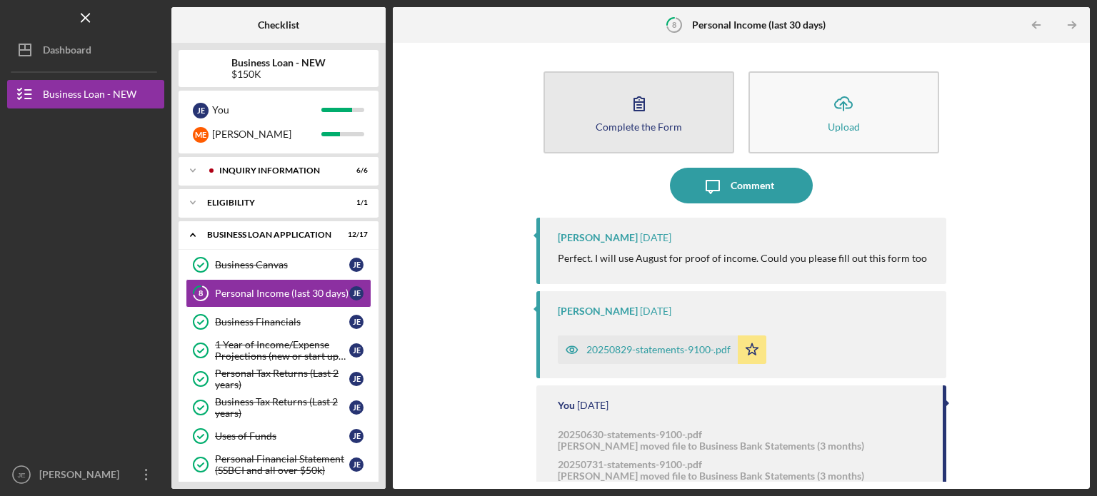
click at [697, 123] on button "Complete the Form Form" at bounding box center [639, 112] width 191 height 82
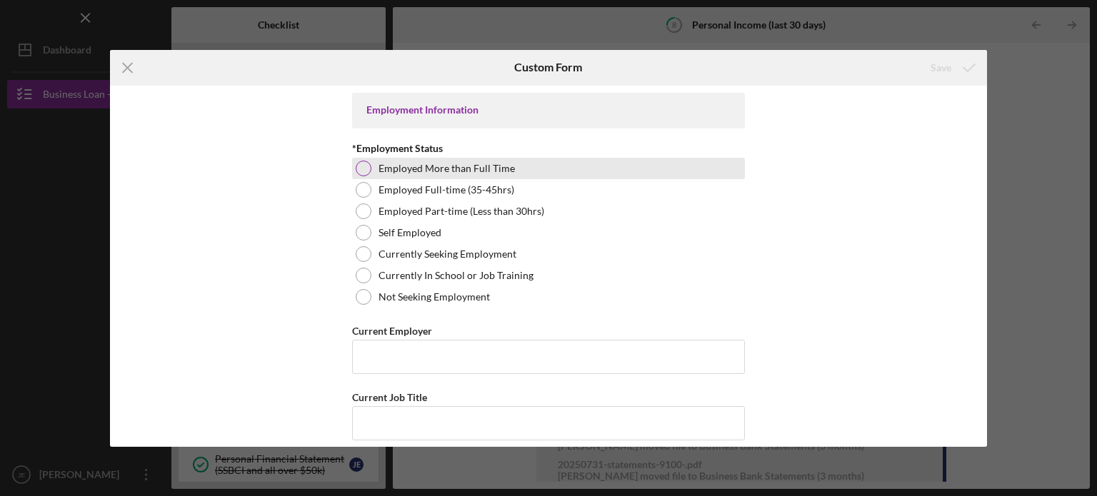
click at [363, 162] on div at bounding box center [364, 169] width 16 height 16
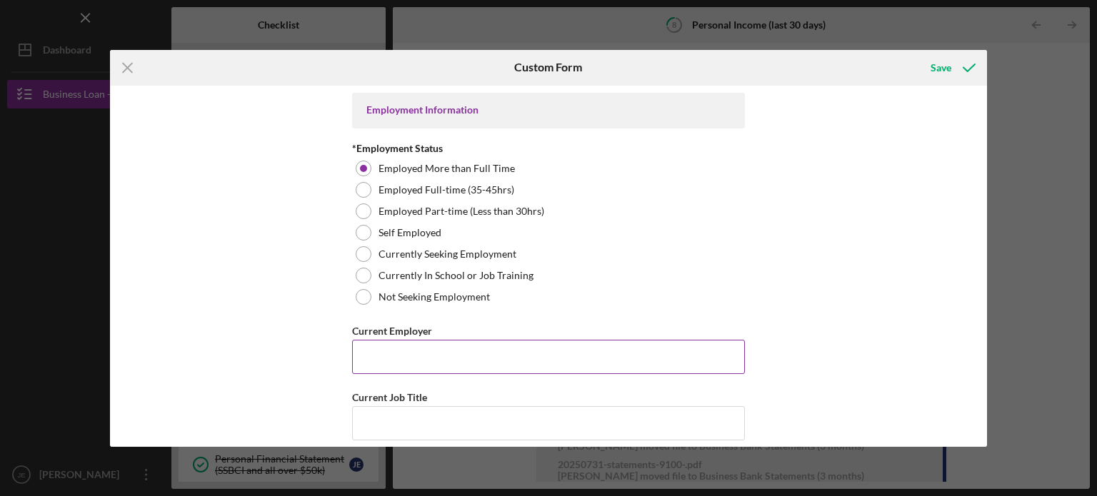
click at [389, 365] on input "Current Employer" at bounding box center [548, 357] width 393 height 34
type input "Kencor Ethnic foods, Inc"
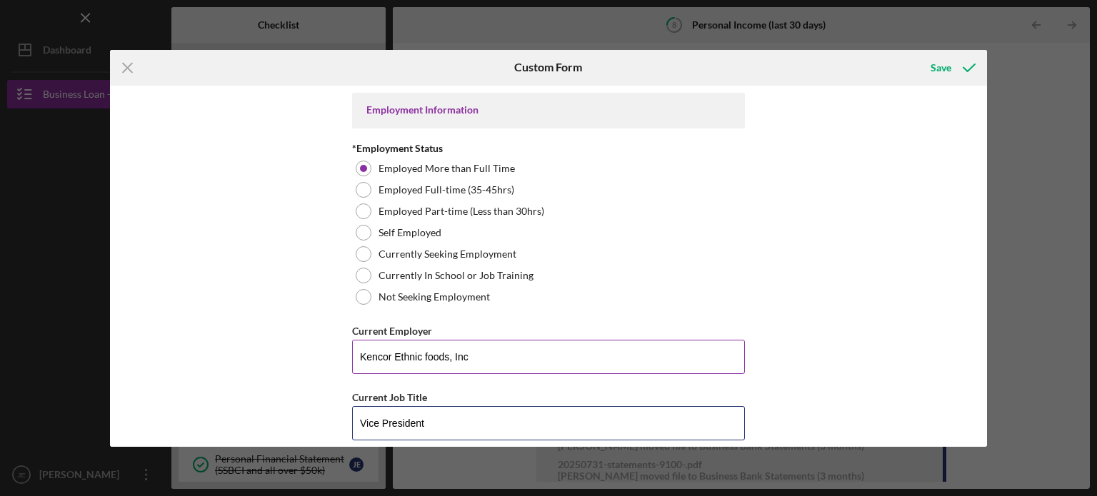
type input "Vice President"
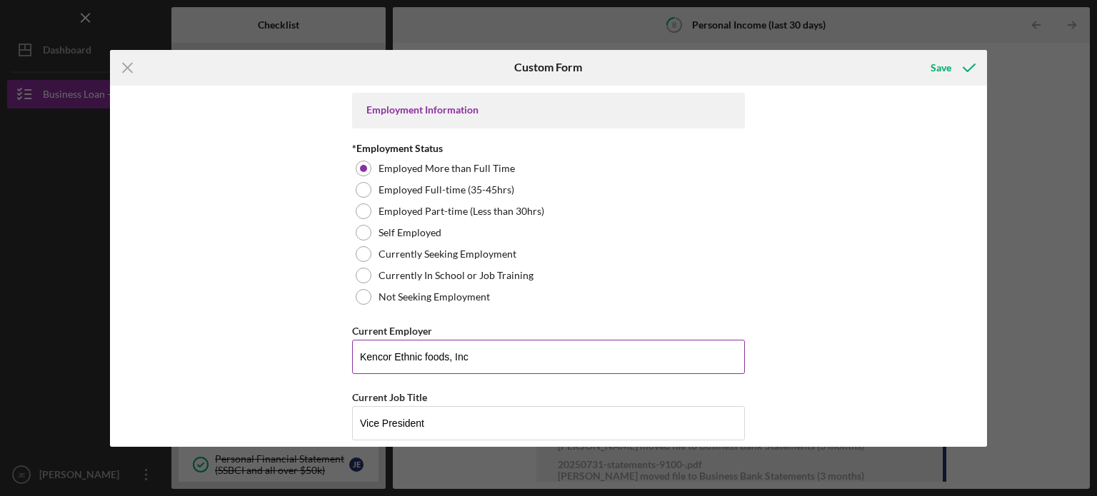
scroll to position [223, 0]
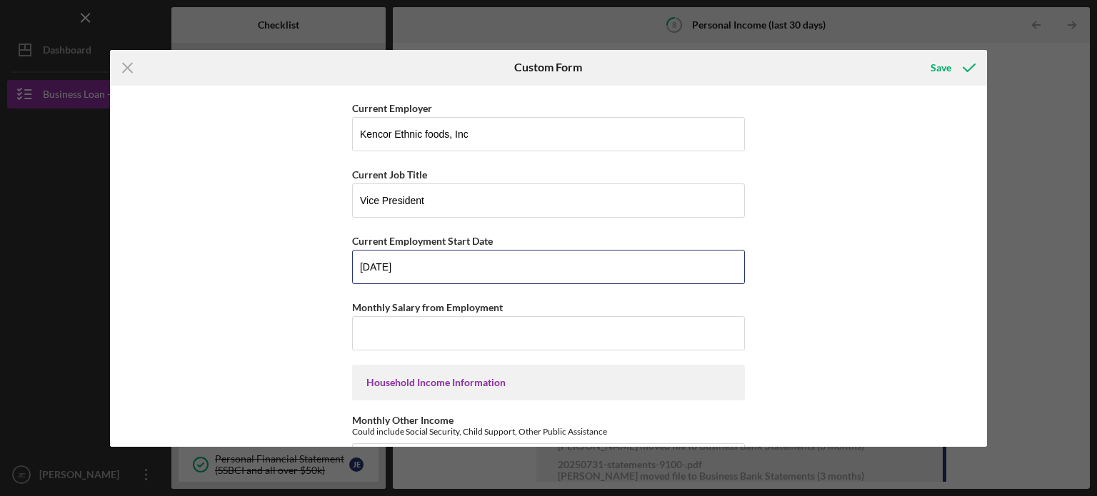
type input "[DATE]"
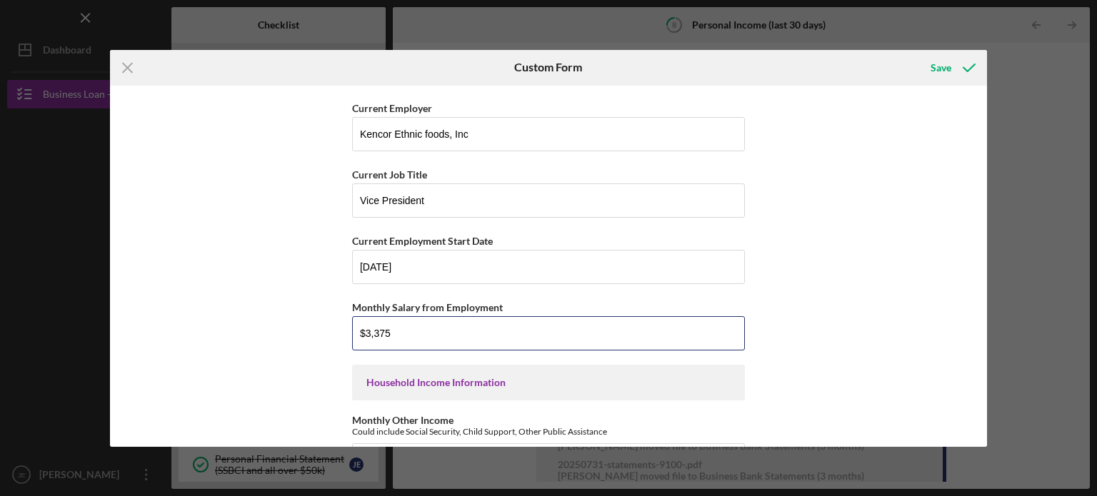
type input "$3,375"
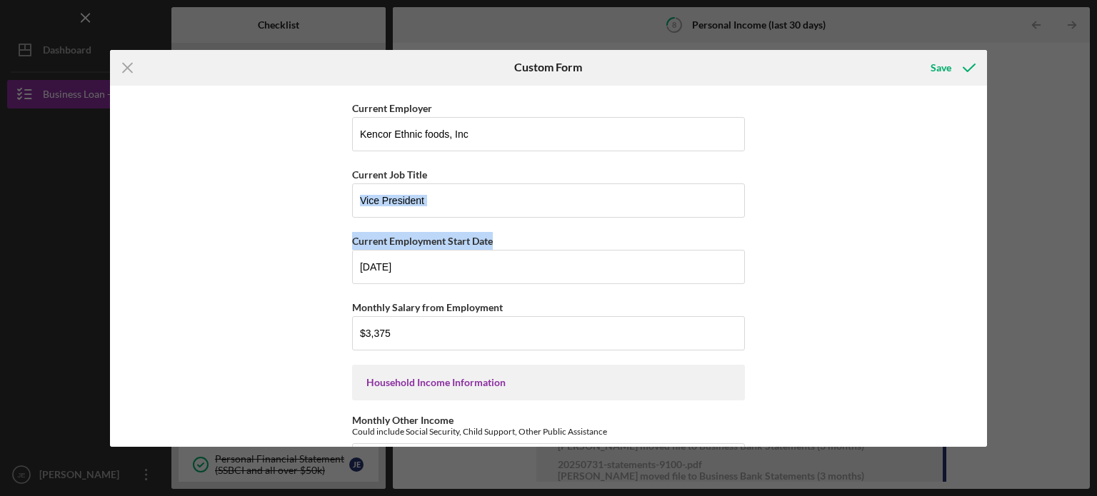
drag, startPoint x: 980, startPoint y: 197, endPoint x: 980, endPoint y: 231, distance: 33.6
click at [980, 231] on div "Employment Information *Employment Status Employed More than Full Time Employed…" at bounding box center [549, 266] width 878 height 361
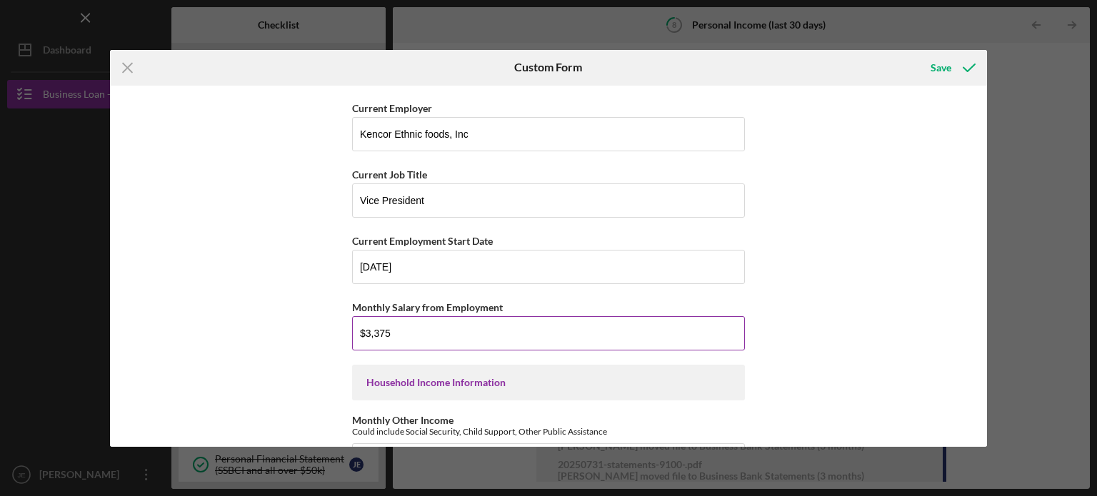
click at [417, 322] on input "$3,375" at bounding box center [548, 333] width 393 height 34
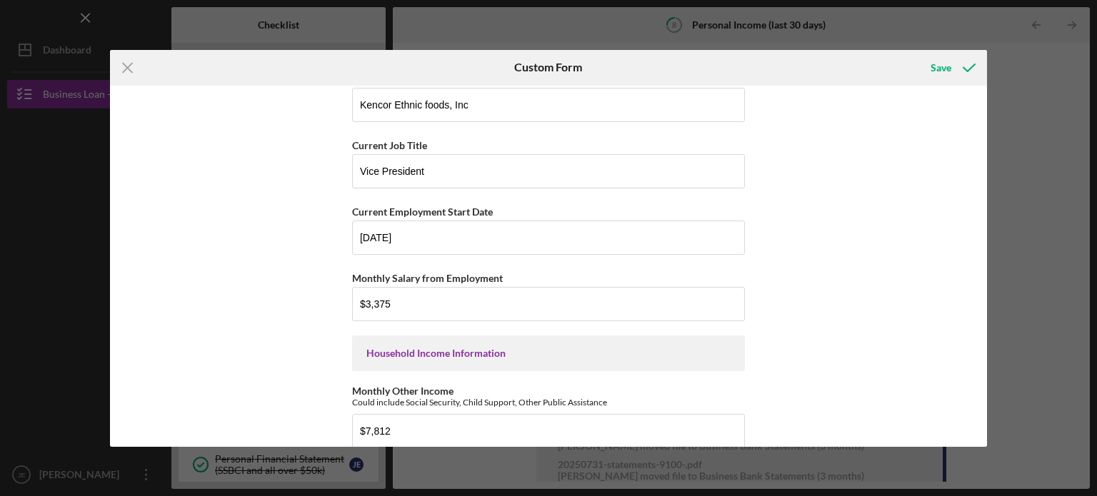
scroll to position [493, 0]
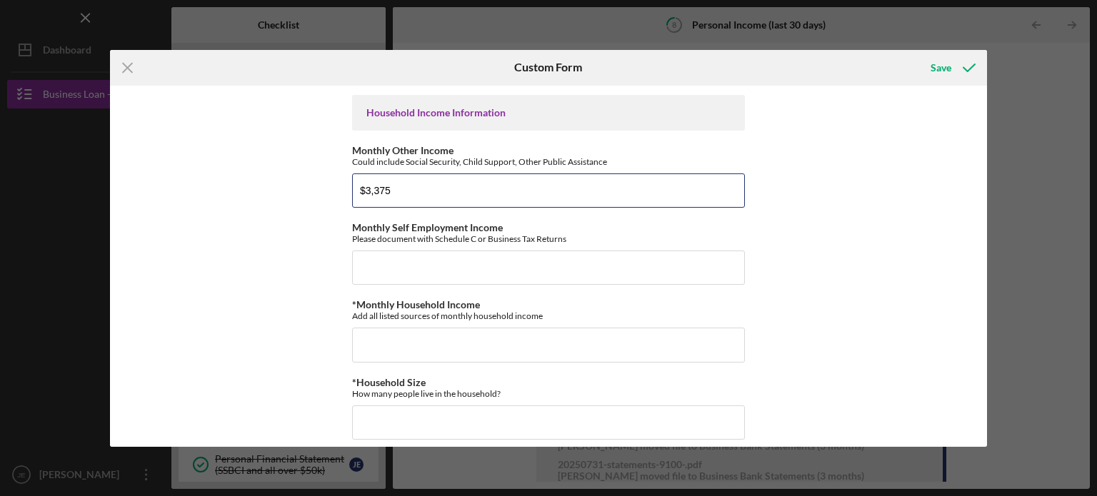
type input "$3,375"
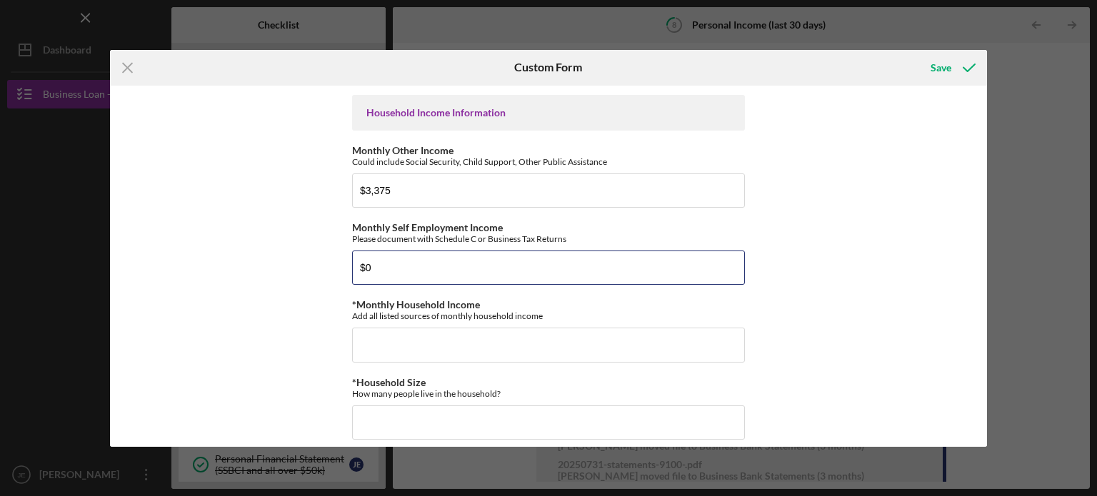
type input "$0"
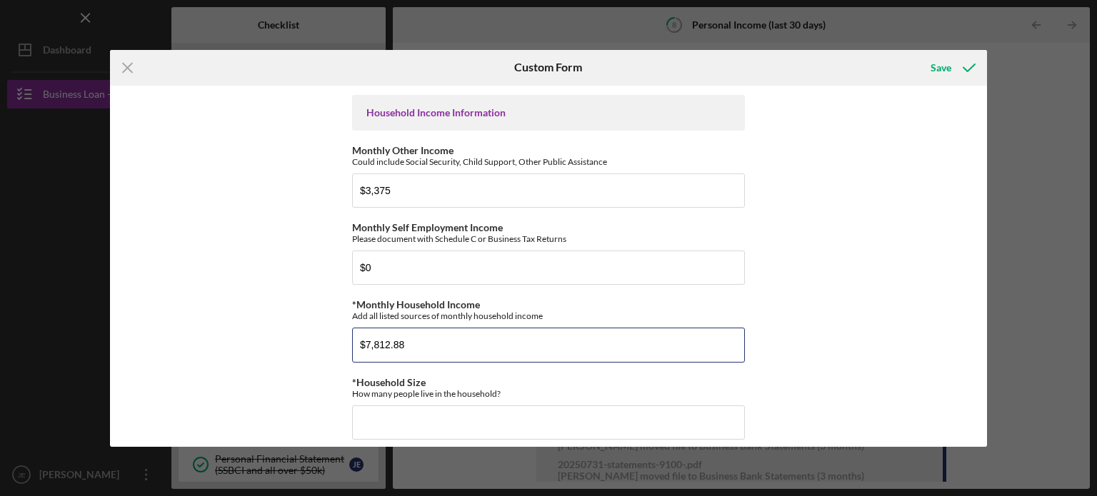
type input "$7,812.88"
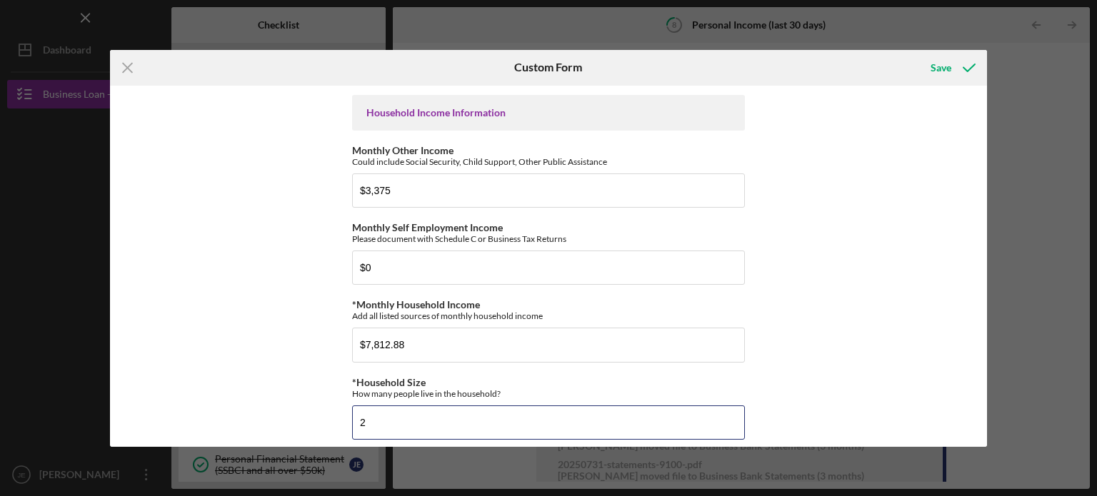
type input "2"
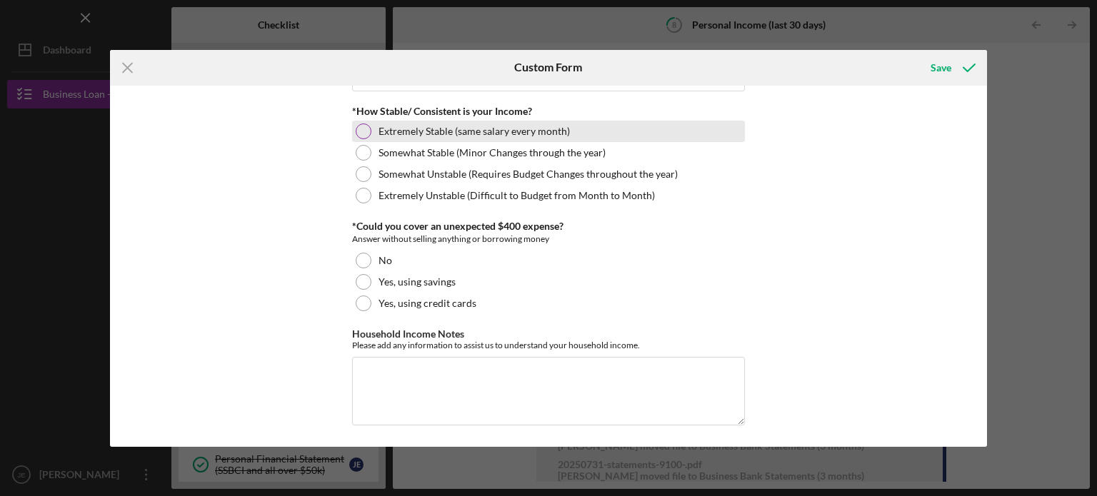
click at [364, 131] on div at bounding box center [364, 132] width 16 height 16
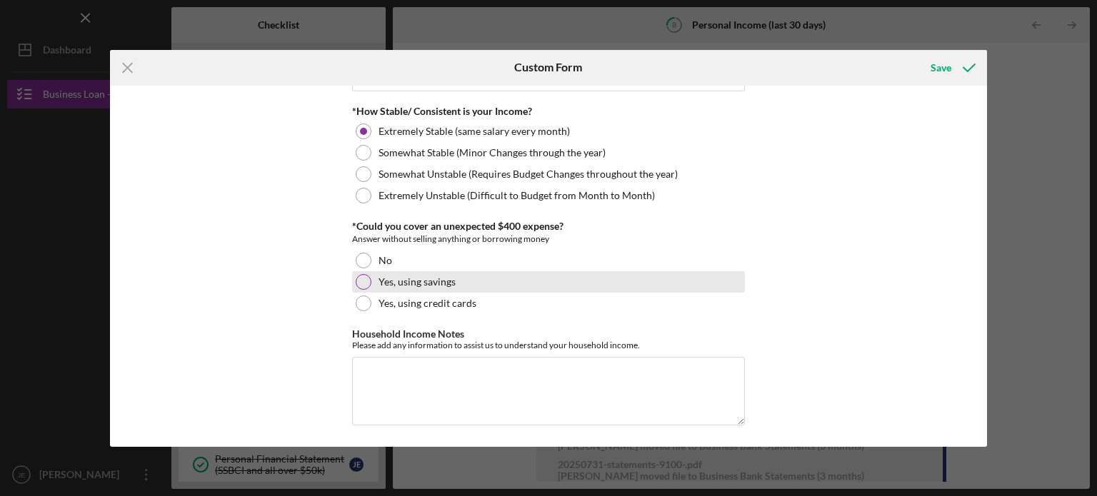
click at [364, 278] on div at bounding box center [364, 282] width 16 height 16
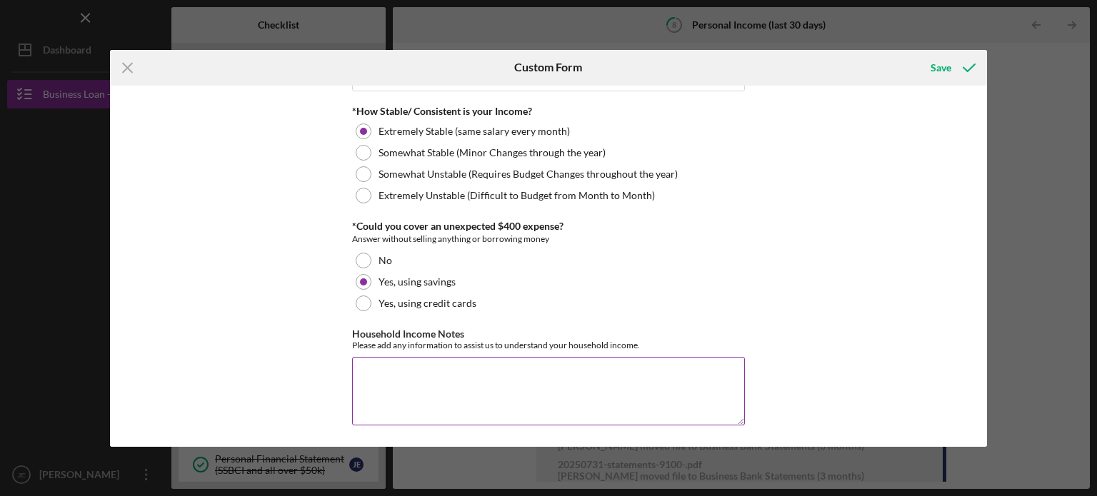
click at [418, 371] on textarea "Household Income Notes" at bounding box center [548, 391] width 393 height 69
type textarea "[PERSON_NAME] receives retirement in the amount $303.00 every month"
click at [941, 77] on div "Save" at bounding box center [941, 68] width 21 height 29
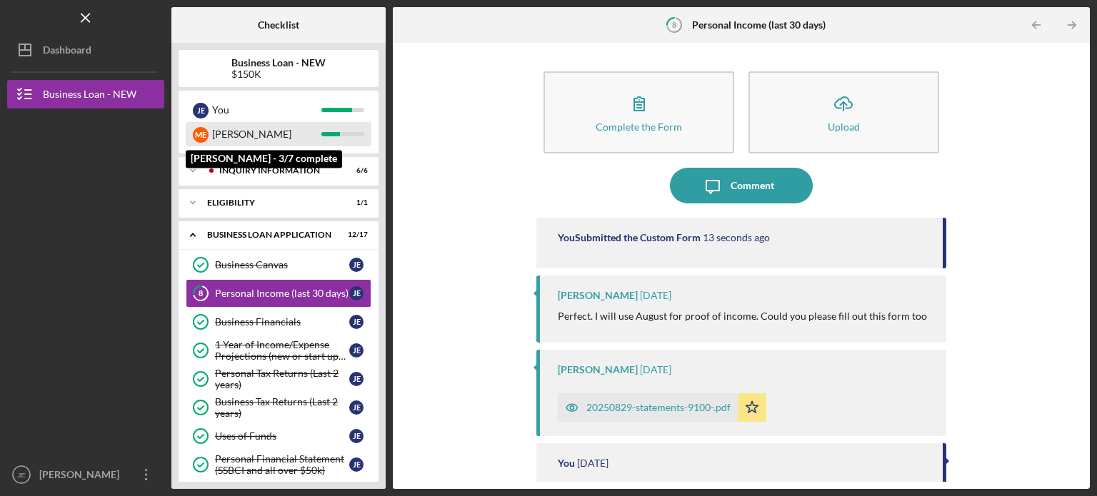
click at [258, 135] on div "[PERSON_NAME]" at bounding box center [266, 134] width 109 height 24
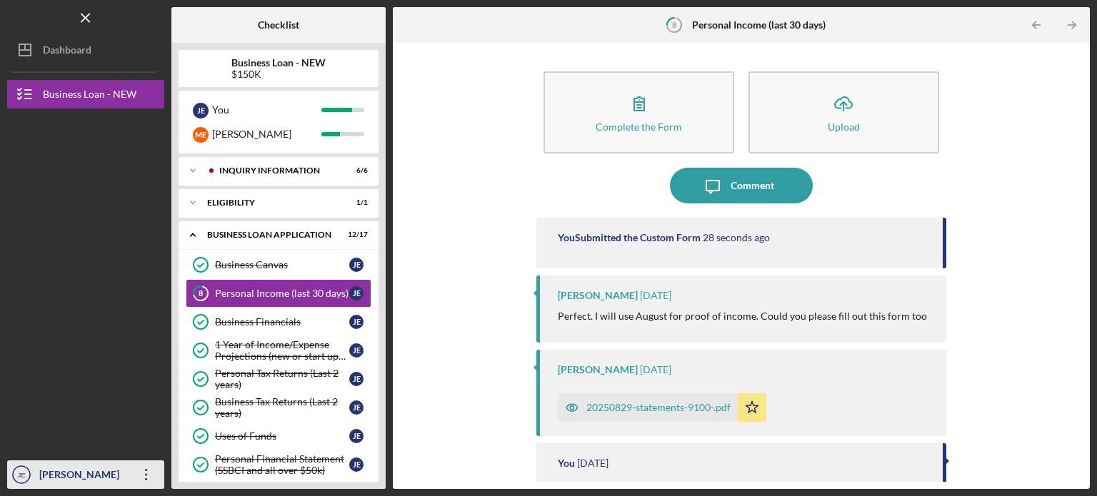
click at [157, 476] on icon "Icon/Overflow" at bounding box center [147, 475] width 36 height 36
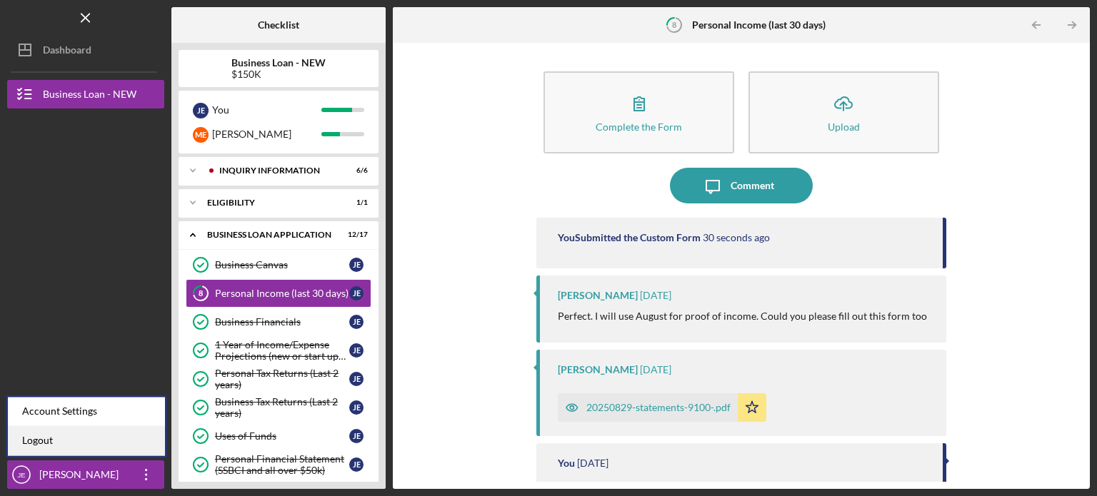
click at [83, 444] on link "Logout" at bounding box center [86, 440] width 157 height 29
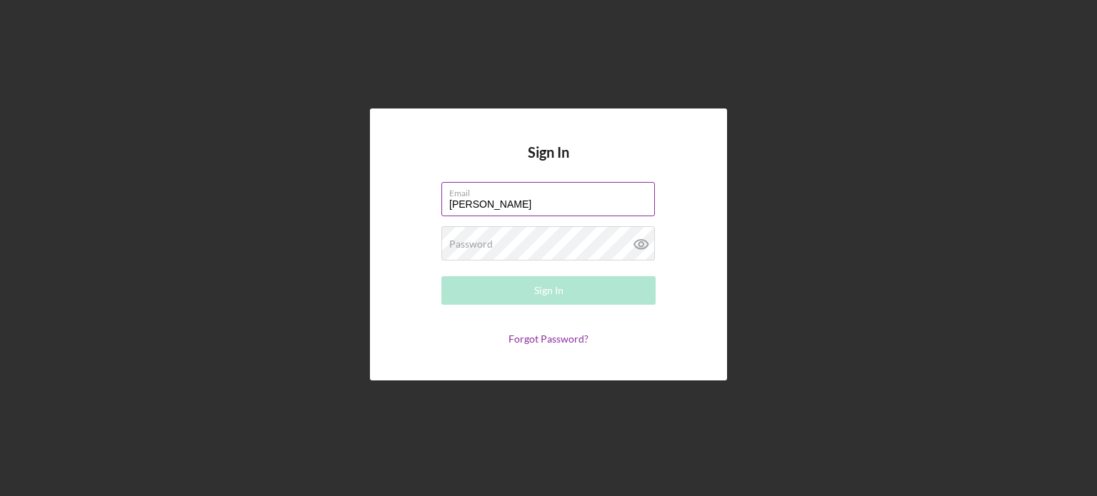
type input "[PERSON_NAME][EMAIL_ADDRESS][DOMAIN_NAME]"
